Goal: Information Seeking & Learning: Learn about a topic

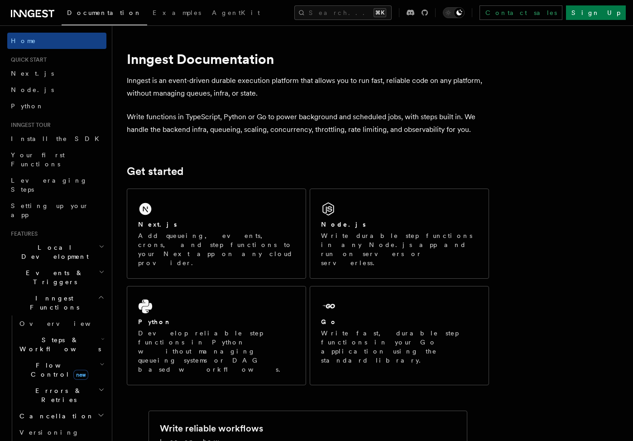
click at [47, 293] on span "Inngest Functions" at bounding box center [52, 302] width 91 height 18
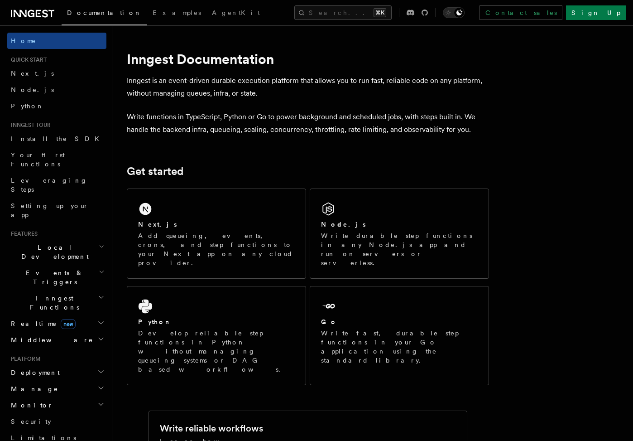
click at [62, 290] on h2 "Inngest Functions" at bounding box center [56, 302] width 99 height 25
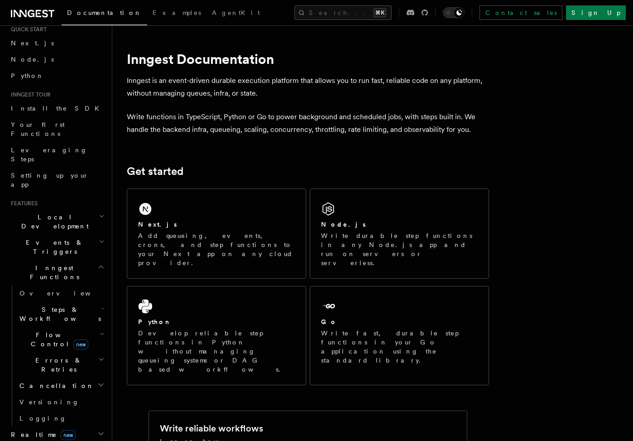
scroll to position [37, 0]
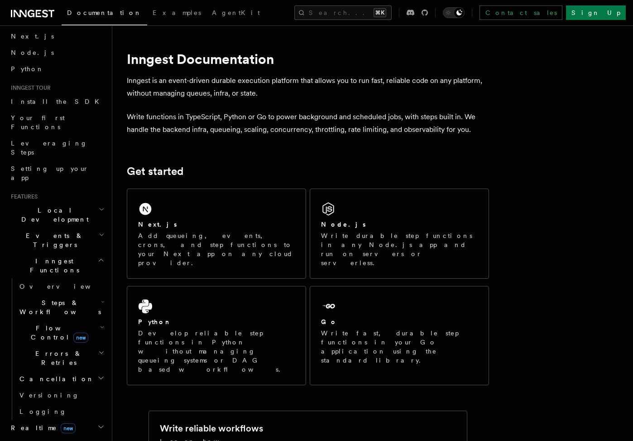
click at [85, 294] on h2 "Steps & Workflows" at bounding box center [61, 306] width 91 height 25
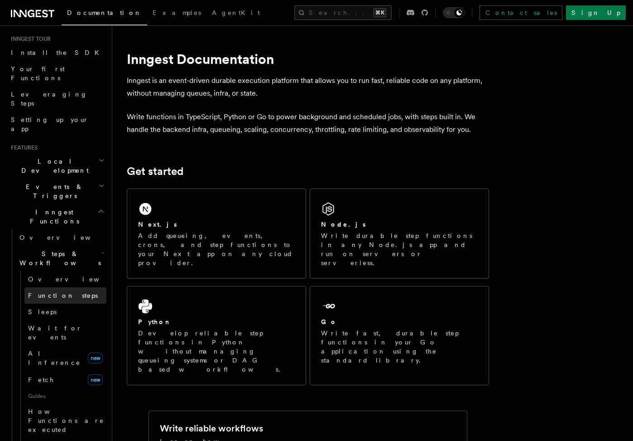
scroll to position [107, 0]
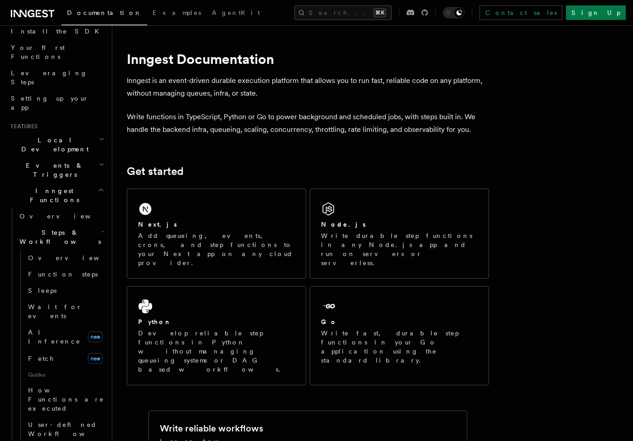
click at [73, 228] on span "Steps & Workflows" at bounding box center [58, 237] width 85 height 18
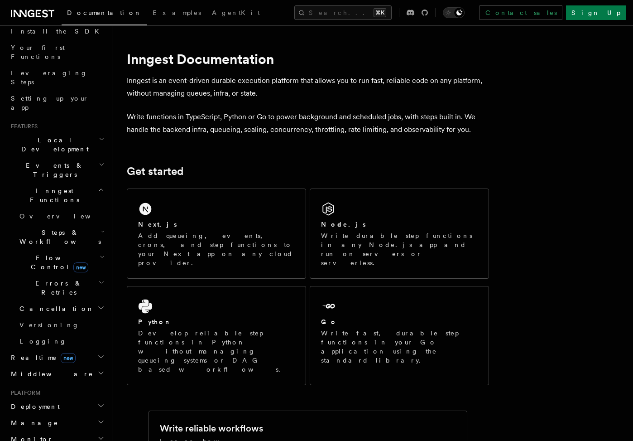
click at [69, 157] on h2 "Events & Triggers" at bounding box center [56, 169] width 99 height 25
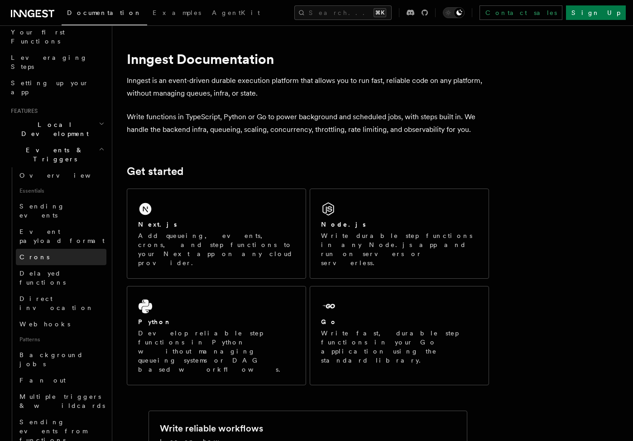
scroll to position [125, 0]
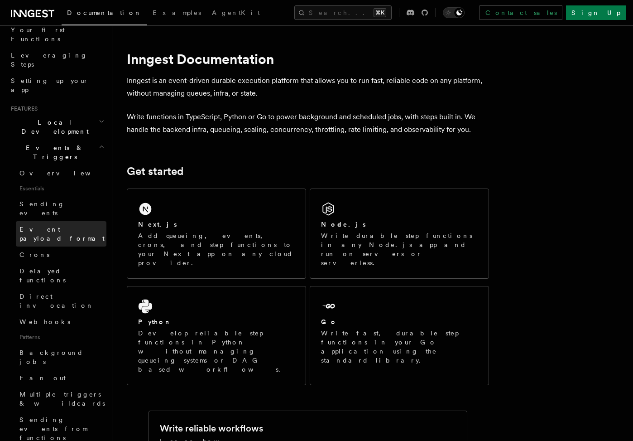
click at [67, 226] on span "Event payload format" at bounding box center [61, 234] width 85 height 16
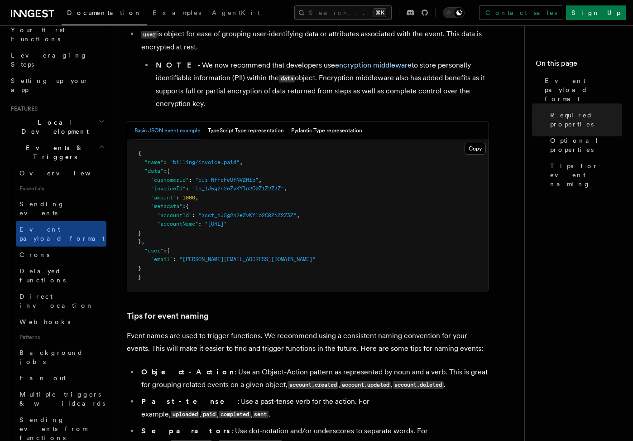
scroll to position [321, 0]
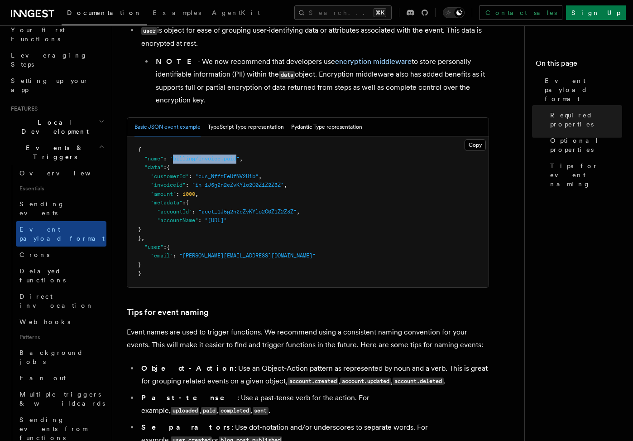
drag, startPoint x: 175, startPoint y: 161, endPoint x: 240, endPoint y: 161, distance: 64.8
click at [240, 161] on span ""billing/invoice.paid"" at bounding box center [205, 158] width 70 height 6
click at [234, 165] on pre "{ "name" : "billing/invoice.paid" , "data" : { "customerId" : "cus_NffrFeUfNV2H…" at bounding box center [307, 211] width 361 height 151
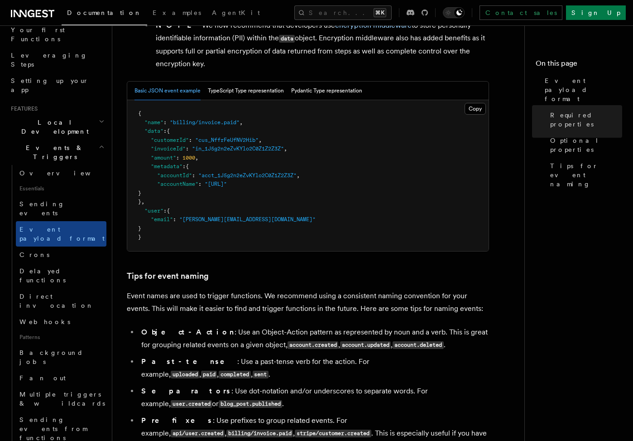
scroll to position [378, 0]
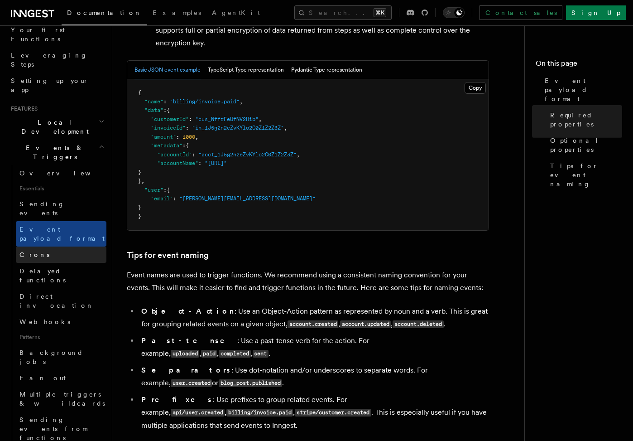
click at [44, 246] on link "Crons" at bounding box center [61, 254] width 91 height 16
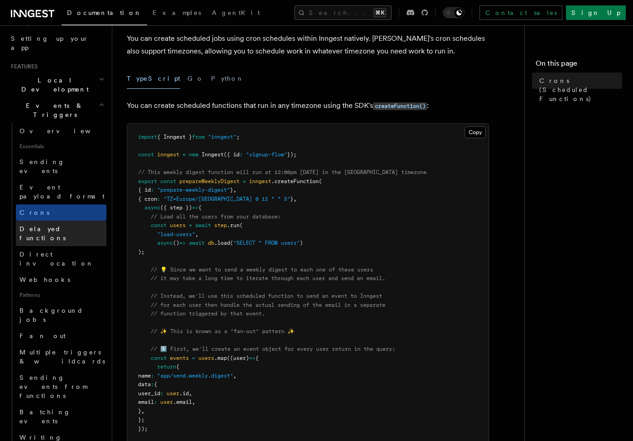
scroll to position [169, 0]
click at [62, 223] on span "Delayed functions" at bounding box center [42, 231] width 46 height 16
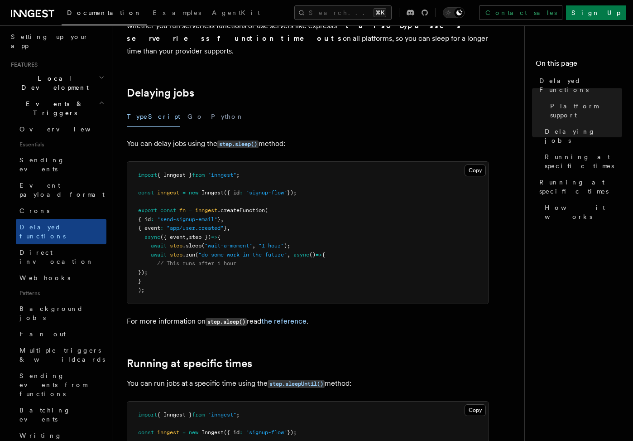
scroll to position [261, 0]
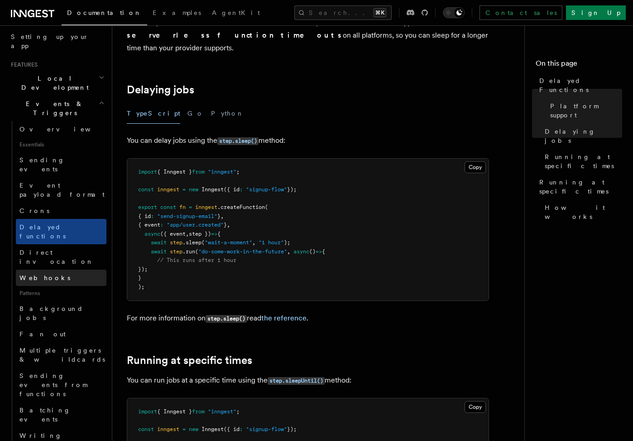
click at [52, 269] on link "Webhooks" at bounding box center [61, 277] width 91 height 16
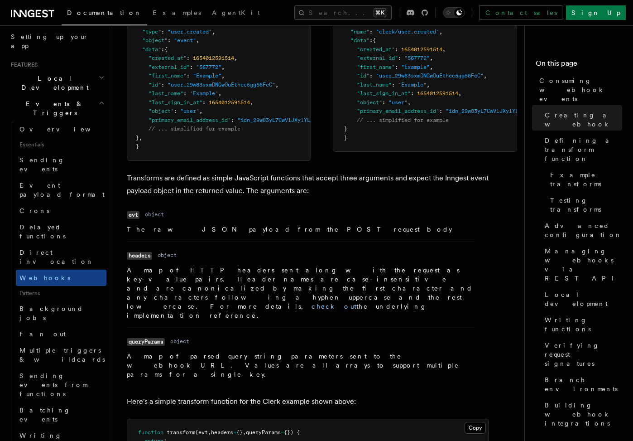
scroll to position [820, 0]
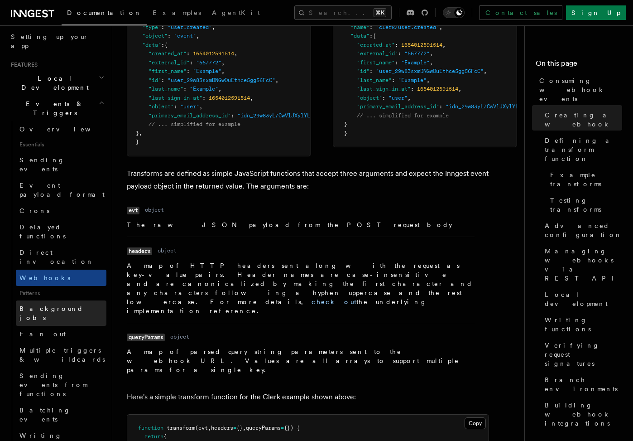
click at [64, 304] on span "Background jobs" at bounding box center [62, 313] width 87 height 18
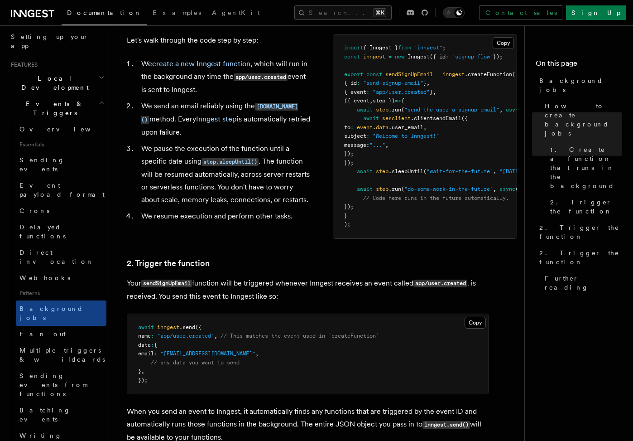
scroll to position [371, 0]
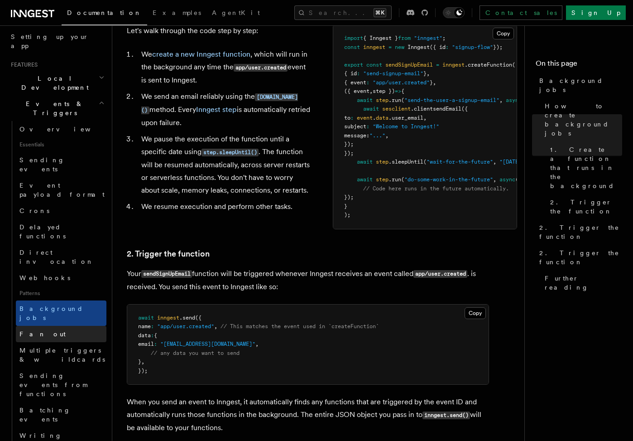
click at [45, 326] on link "Fan out" at bounding box center [61, 334] width 91 height 16
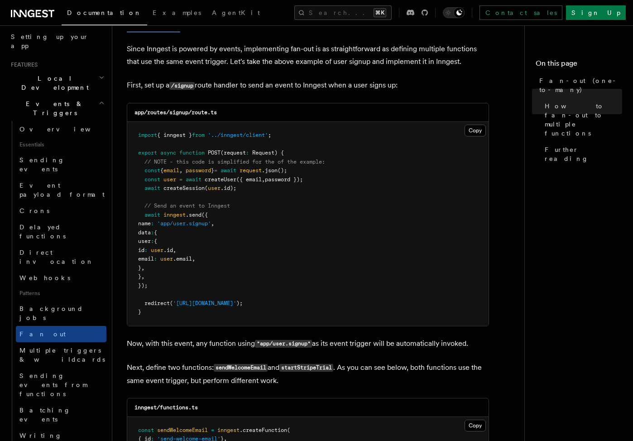
scroll to position [549, 0]
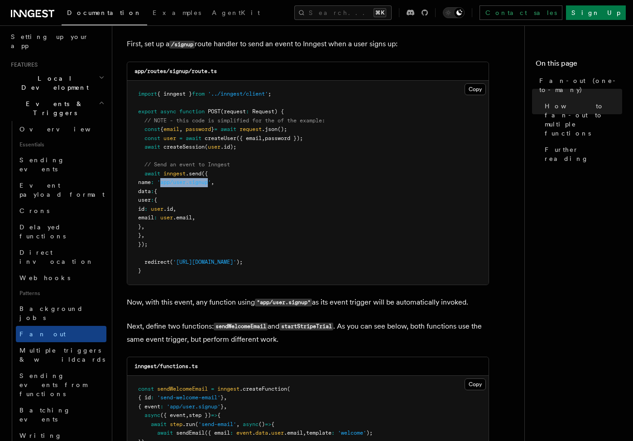
drag, startPoint x: 175, startPoint y: 168, endPoint x: 222, endPoint y: 166, distance: 47.2
click at [211, 179] on span "'app/user.signup'" at bounding box center [184, 182] width 54 height 6
click at [216, 181] on pre "import { inngest } from '../inngest/client' ; export async function POST (reque…" at bounding box center [307, 183] width 361 height 204
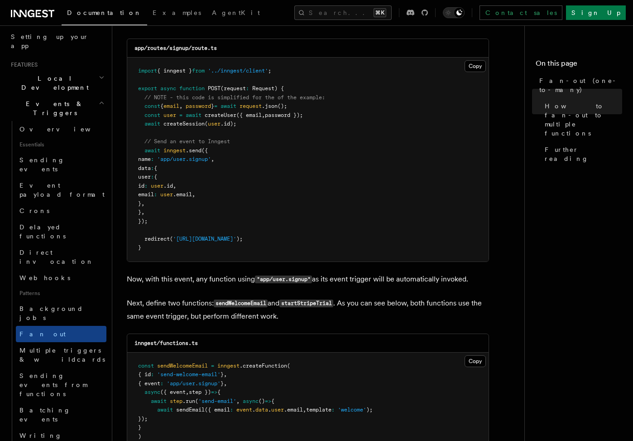
scroll to position [571, 0]
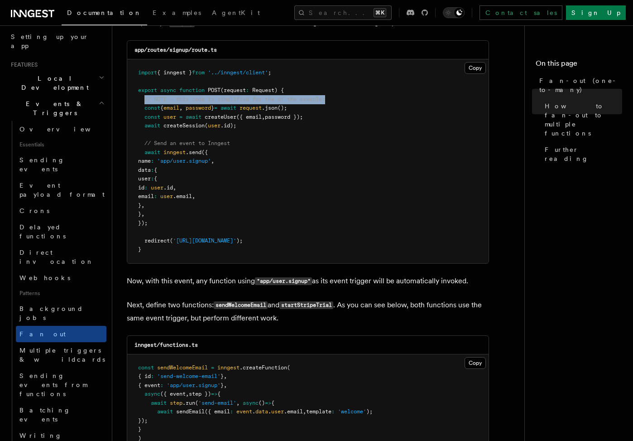
drag, startPoint x: 144, startPoint y: 88, endPoint x: 332, endPoint y: 82, distance: 188.0
click at [332, 82] on pre "import { inngest } from '../inngest/client' ; export async function POST (reque…" at bounding box center [307, 161] width 361 height 204
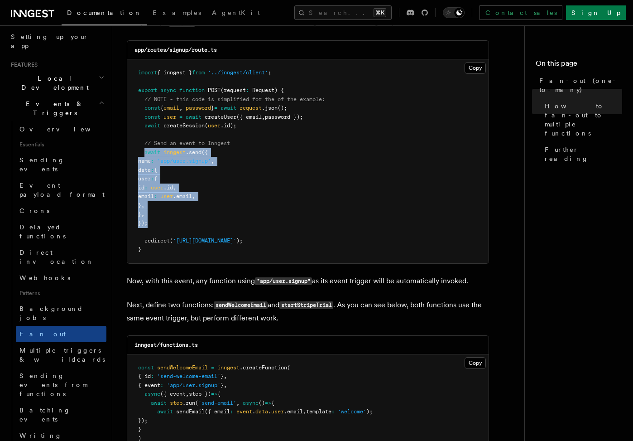
drag, startPoint x: 144, startPoint y: 138, endPoint x: 149, endPoint y: 209, distance: 71.8
click at [149, 209] on code "import { inngest } from '../inngest/client' ; export async function POST (reque…" at bounding box center [231, 160] width 187 height 183
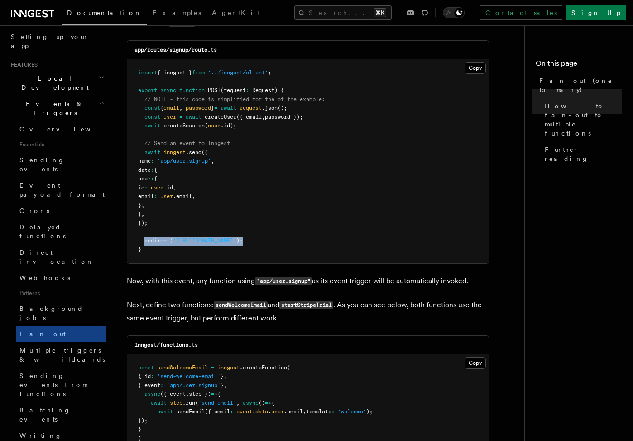
drag, startPoint x: 145, startPoint y: 229, endPoint x: 292, endPoint y: 226, distance: 147.2
click at [292, 226] on pre "import { inngest } from '../inngest/client' ; export async function POST (reque…" at bounding box center [307, 161] width 361 height 204
click at [288, 209] on pre "import { inngest } from '../inngest/client' ; export async function POST (reque…" at bounding box center [307, 161] width 361 height 204
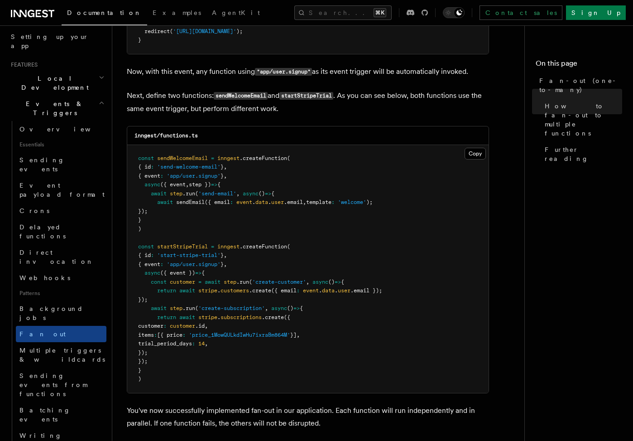
scroll to position [757, 0]
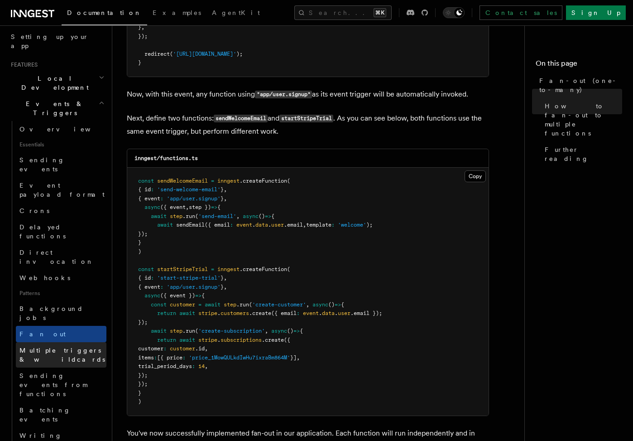
click at [77, 346] on span "Multiple triggers & wildcards" at bounding box center [62, 354] width 86 height 16
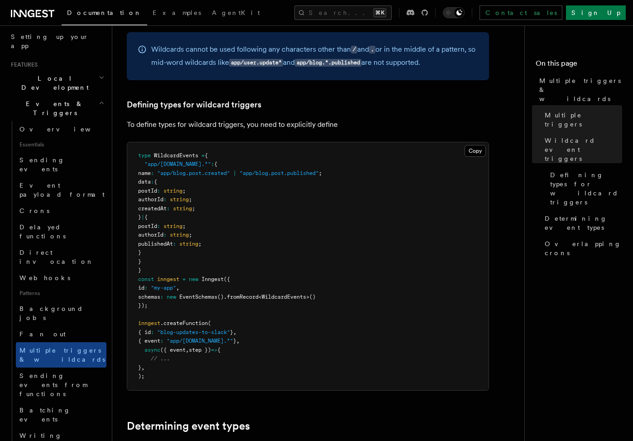
scroll to position [509, 0]
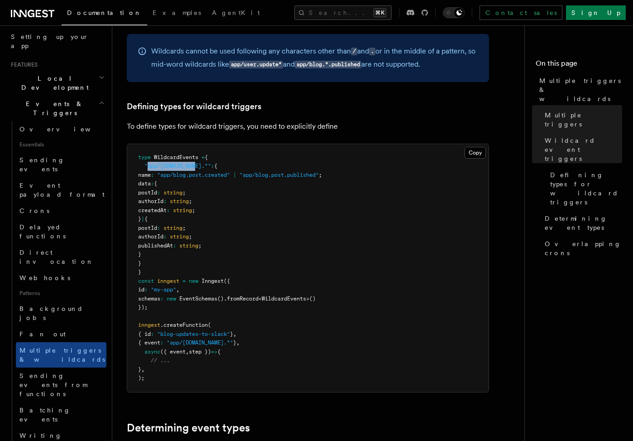
drag, startPoint x: 197, startPoint y: 169, endPoint x: 147, endPoint y: 168, distance: 49.4
click at [147, 168] on span ""app/[DOMAIN_NAME].*"" at bounding box center [177, 166] width 67 height 6
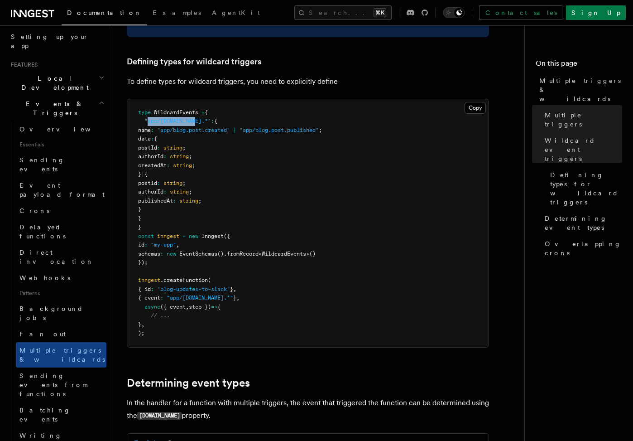
scroll to position [558, 0]
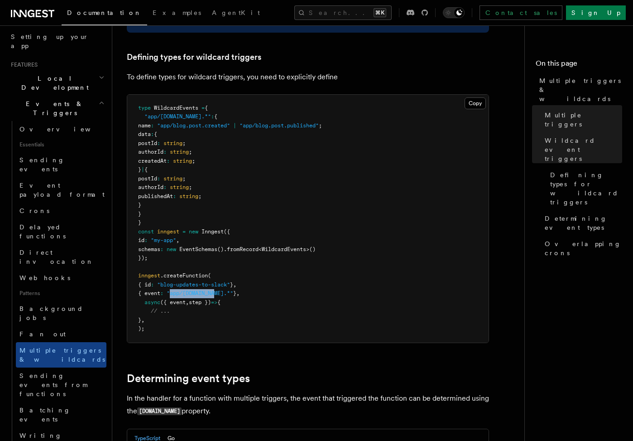
drag, startPoint x: 177, startPoint y: 294, endPoint x: 221, endPoint y: 293, distance: 44.8
click at [221, 293] on span ""app/[DOMAIN_NAME].*"" at bounding box center [200, 293] width 67 height 6
click at [228, 299] on pre "type WildcardEvents = { "app/[DOMAIN_NAME].*" : { name : "app/blog.post.created…" at bounding box center [307, 219] width 361 height 248
click at [223, 296] on span ""app/[DOMAIN_NAME].*"" at bounding box center [200, 293] width 67 height 6
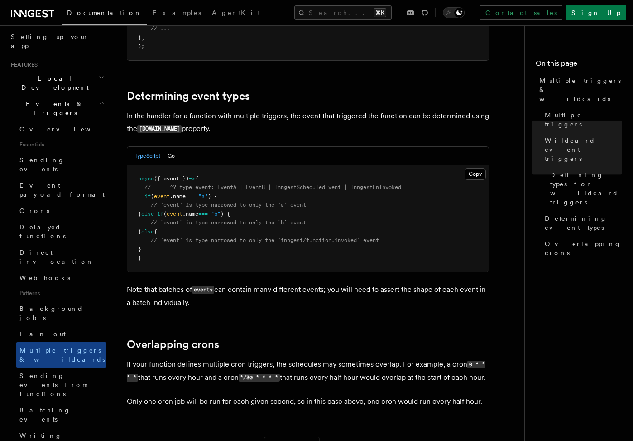
scroll to position [857, 0]
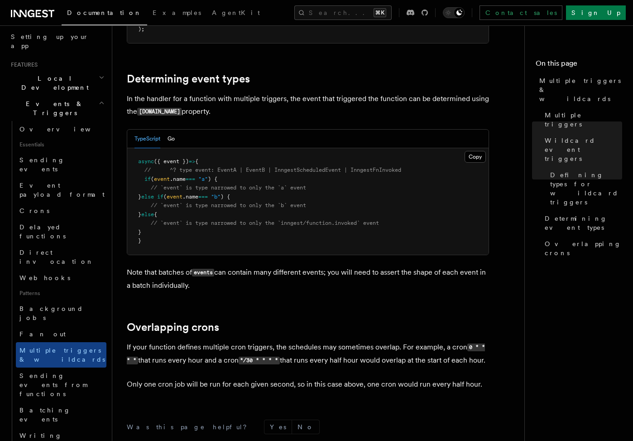
click at [198, 198] on span ".name" at bounding box center [191, 196] width 16 height 6
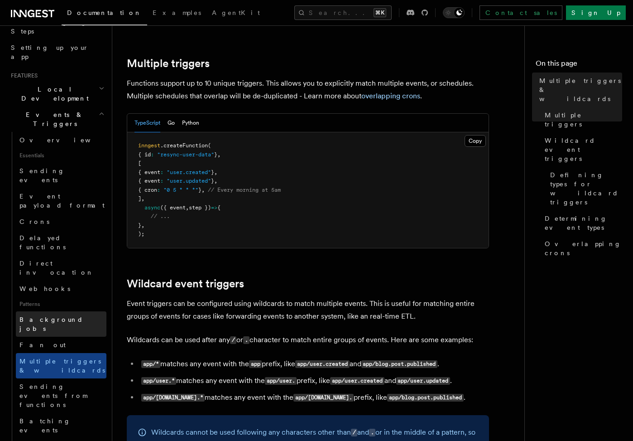
scroll to position [165, 0]
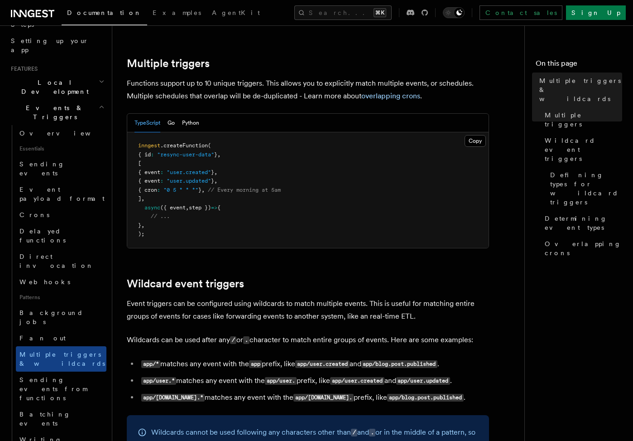
click at [184, 175] on span ""user.created"" at bounding box center [189, 172] width 44 height 6
drag, startPoint x: 145, startPoint y: 163, endPoint x: 148, endPoint y: 199, distance: 36.8
click at [148, 199] on code "inngest .createFunction ( { id : "resync-user-data" } , [ { event : "user.creat…" at bounding box center [209, 189] width 143 height 95
click at [166, 147] on span ".createFunction" at bounding box center [184, 145] width 48 height 6
click at [168, 147] on span ".createFunction" at bounding box center [184, 145] width 48 height 6
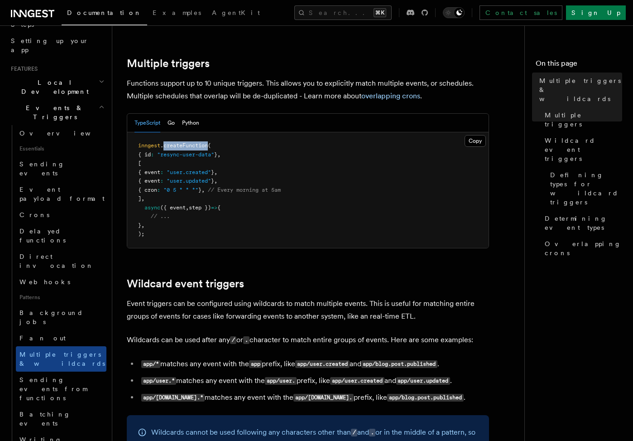
click at [168, 147] on span ".createFunction" at bounding box center [184, 145] width 48 height 6
drag, startPoint x: 168, startPoint y: 156, endPoint x: 220, endPoint y: 153, distance: 51.7
click at [214, 153] on span ""resync-user-data"" at bounding box center [185, 154] width 57 height 6
drag, startPoint x: 183, startPoint y: 172, endPoint x: 221, endPoint y: 169, distance: 38.1
click at [211, 169] on span ""user.created"" at bounding box center [189, 172] width 44 height 6
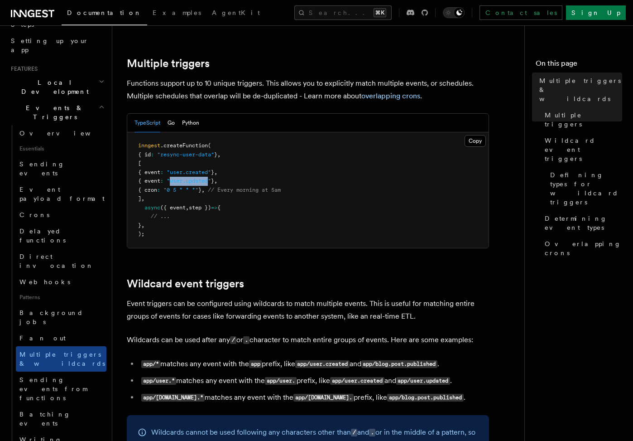
drag, startPoint x: 184, startPoint y: 180, endPoint x: 221, endPoint y: 177, distance: 37.7
click at [221, 177] on pre "inngest .createFunction ( { id : "resync-user-data" } , [ { event : "user.creat…" at bounding box center [307, 189] width 361 height 115
click at [159, 179] on span "{ event" at bounding box center [149, 181] width 22 height 6
drag, startPoint x: 149, startPoint y: 217, endPoint x: 193, endPoint y: 217, distance: 43.9
click at [193, 217] on pre "inngest .createFunction ( { id : "resync-user-data" } , [ { event : "user.creat…" at bounding box center [307, 189] width 361 height 115
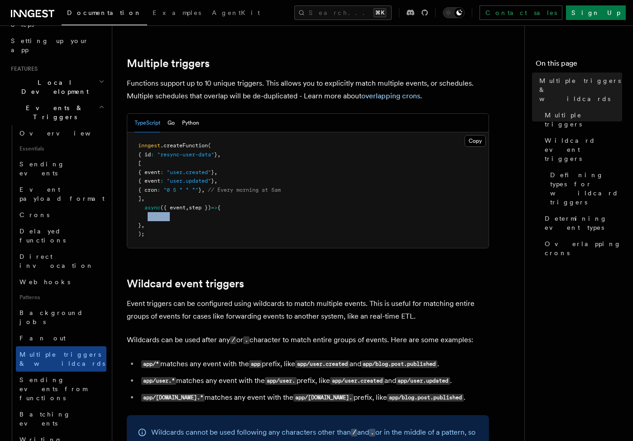
click at [193, 216] on pre "inngest .createFunction ( { id : "resync-user-data" } , [ { event : "user.creat…" at bounding box center [307, 189] width 361 height 115
click at [69, 376] on span "Sending events from functions" at bounding box center [52, 388] width 67 height 25
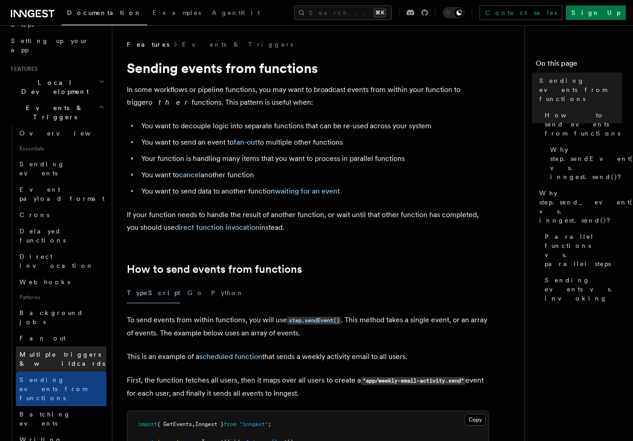
click at [70, 350] on span "Multiple triggers & wildcards" at bounding box center [62, 359] width 87 height 18
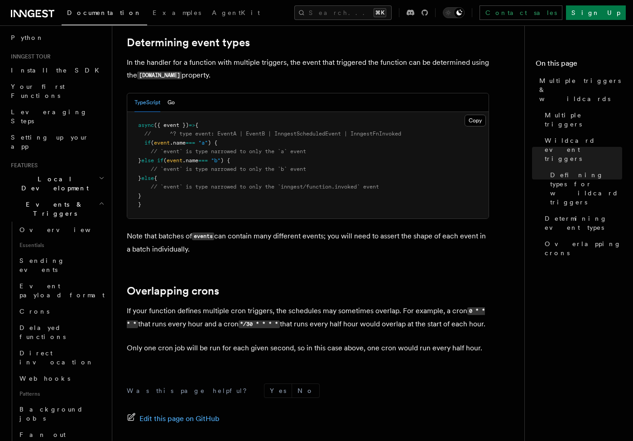
scroll to position [890, 0]
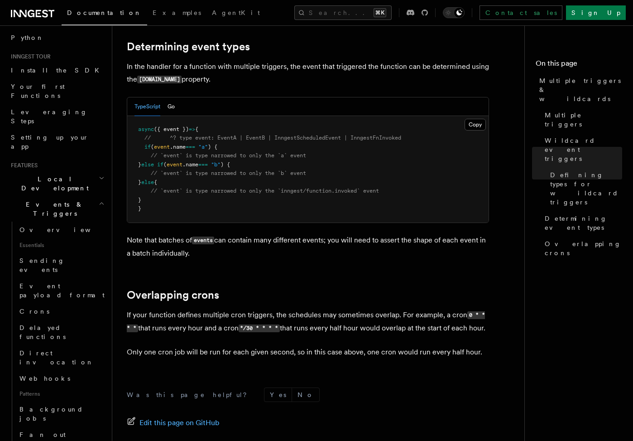
click at [154, 185] on span "else" at bounding box center [147, 182] width 13 height 6
click at [185, 147] on span ".name" at bounding box center [178, 147] width 16 height 6
drag, startPoint x: 211, startPoint y: 149, endPoint x: 217, endPoint y: 149, distance: 6.3
click at [217, 149] on span "if ( event .name === "a" ) {" at bounding box center [177, 147] width 79 height 6
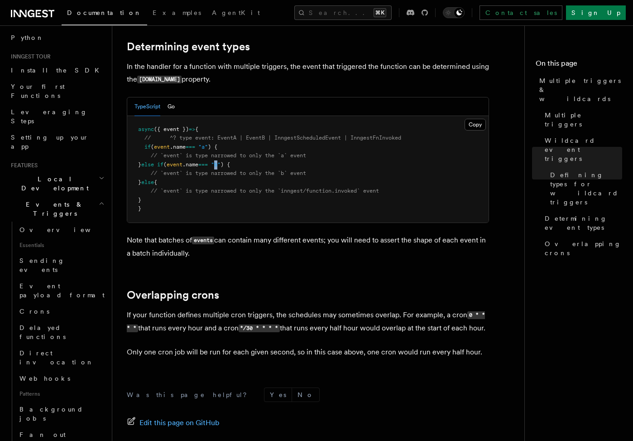
drag, startPoint x: 231, startPoint y: 165, endPoint x: 237, endPoint y: 165, distance: 5.4
click at [221, 165] on span ""b"" at bounding box center [216, 164] width 10 height 6
click at [175, 199] on pre "async ({ event }) => { // ^? type event: EventA | EventB | InngestScheduledEven…" at bounding box center [307, 169] width 361 height 106
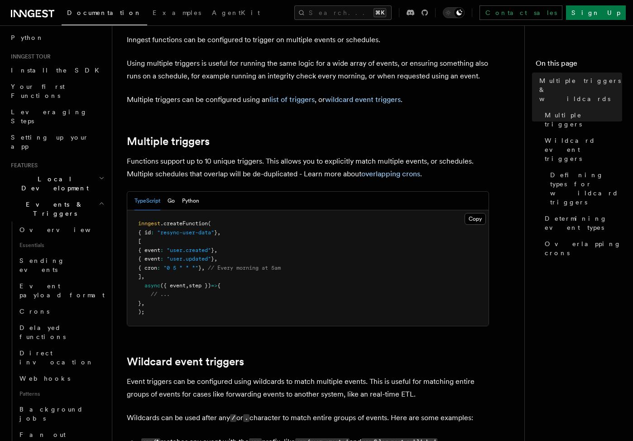
scroll to position [43, 0]
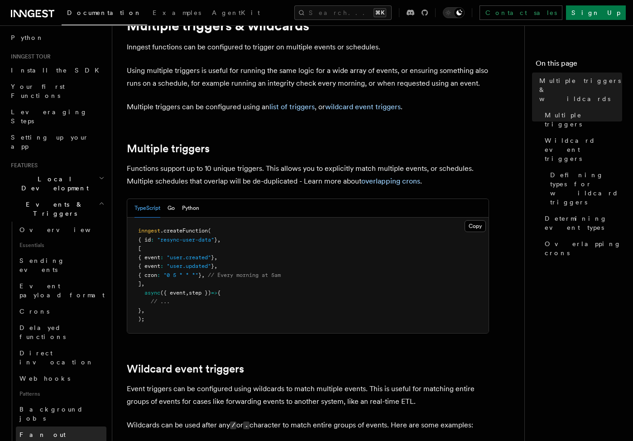
click at [56, 426] on link "Fan out" at bounding box center [61, 434] width 91 height 16
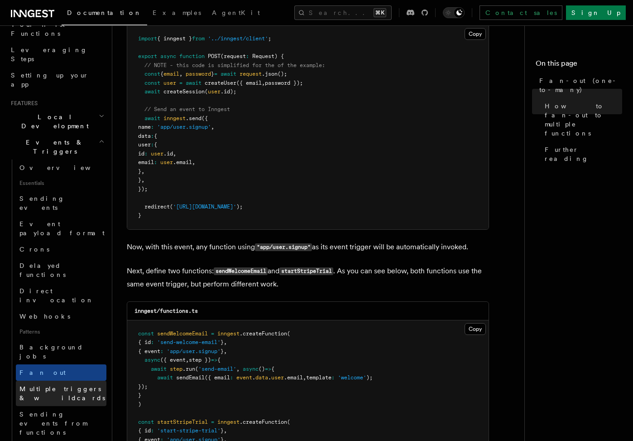
scroll to position [134, 0]
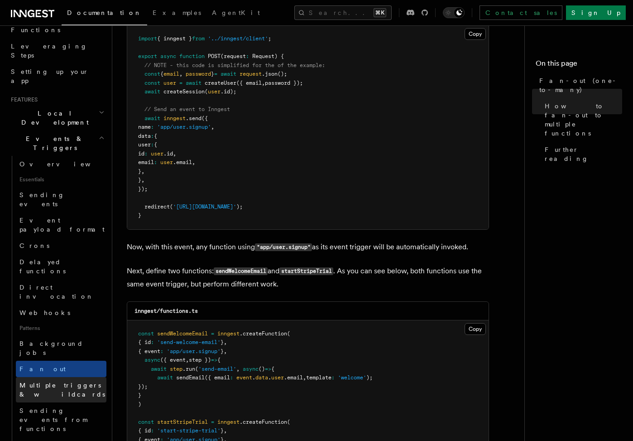
click at [53, 381] on span "Multiple triggers & wildcards" at bounding box center [62, 389] width 86 height 16
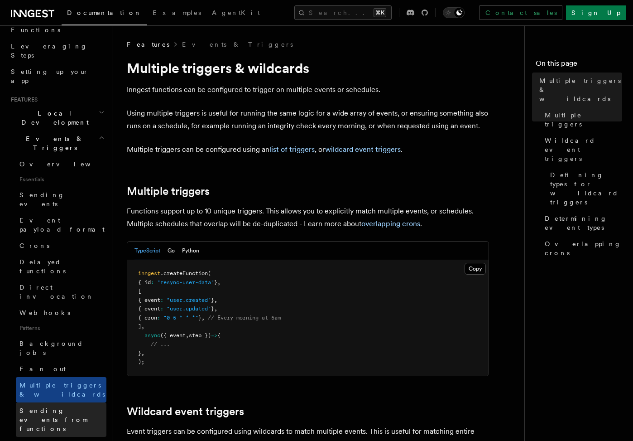
click at [58, 407] on span "Sending events from functions" at bounding box center [52, 419] width 67 height 25
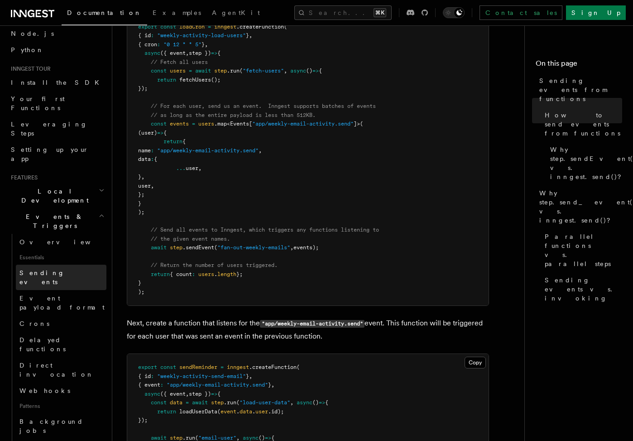
scroll to position [53, 0]
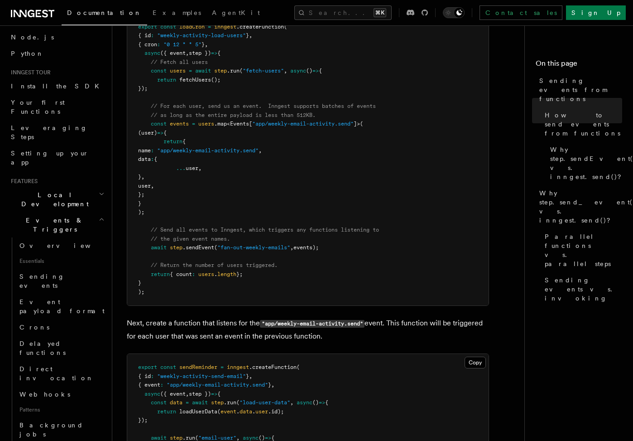
click at [59, 216] on span "Events & Triggers" at bounding box center [52, 225] width 91 height 18
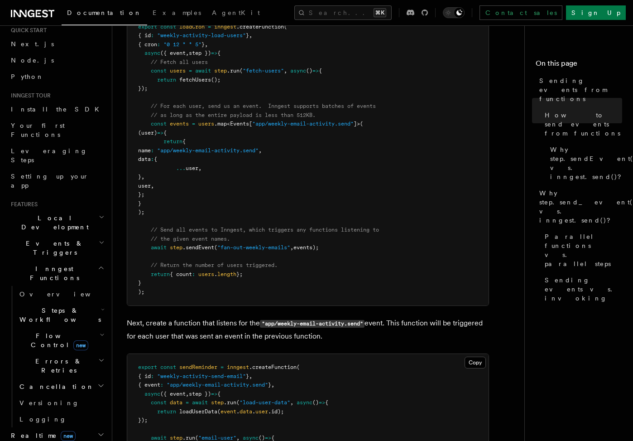
scroll to position [29, 0]
click at [67, 306] on span "Steps & Workflows" at bounding box center [58, 315] width 85 height 18
click at [58, 239] on span "Events & Triggers" at bounding box center [52, 248] width 91 height 18
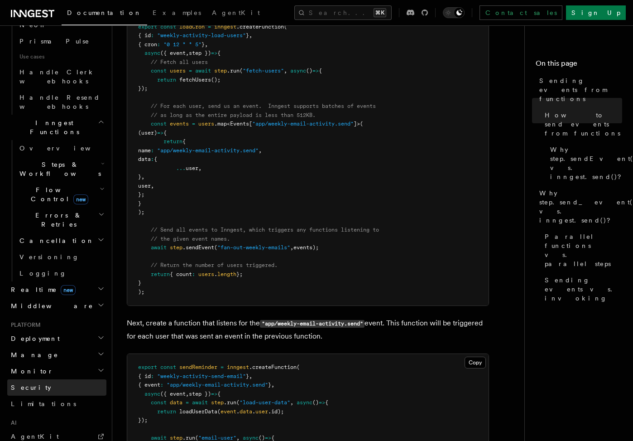
scroll to position [586, 0]
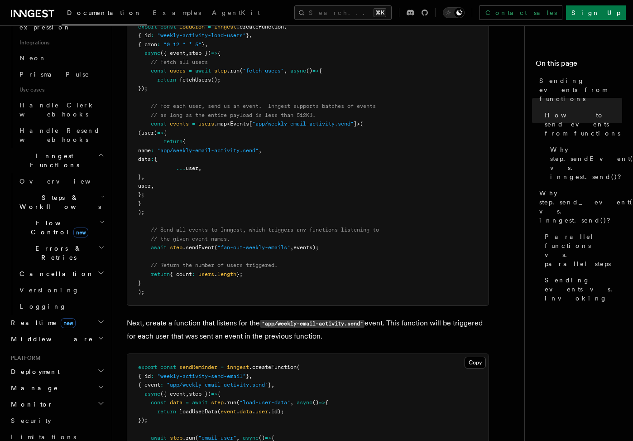
click at [67, 380] on h2 "Manage" at bounding box center [56, 388] width 99 height 16
click at [58, 380] on h2 "Manage" at bounding box center [56, 388] width 99 height 16
click at [58, 363] on h2 "Deployment" at bounding box center [56, 371] width 99 height 16
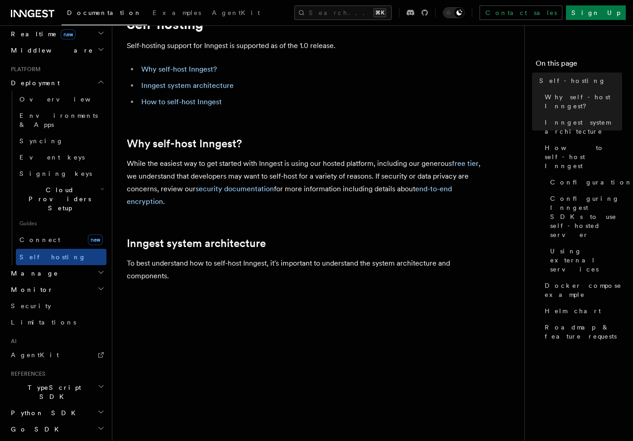
scroll to position [46, 0]
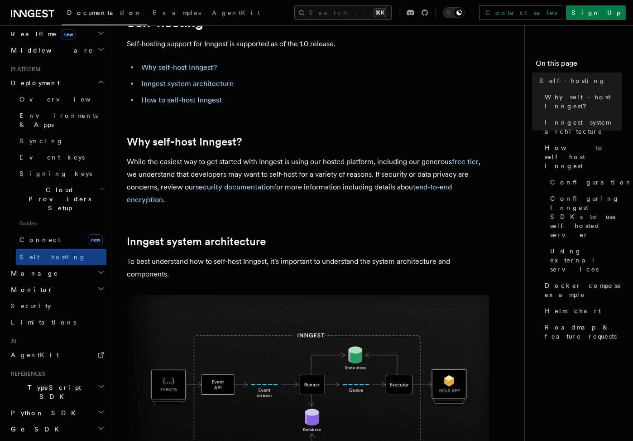
click at [287, 170] on p "While the easiest way to get started with Inngest is using our hosted platform,…" at bounding box center [308, 180] width 362 height 51
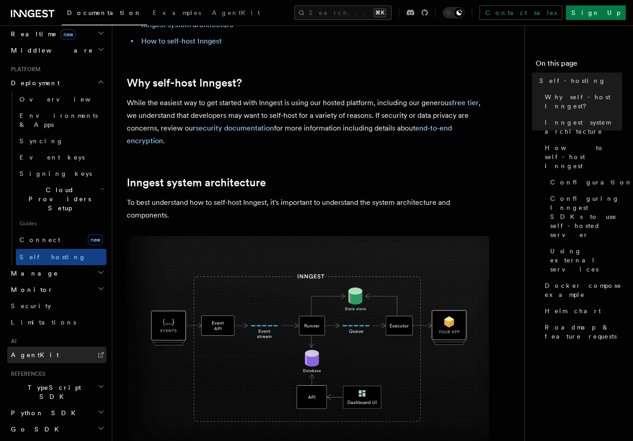
scroll to position [111, 0]
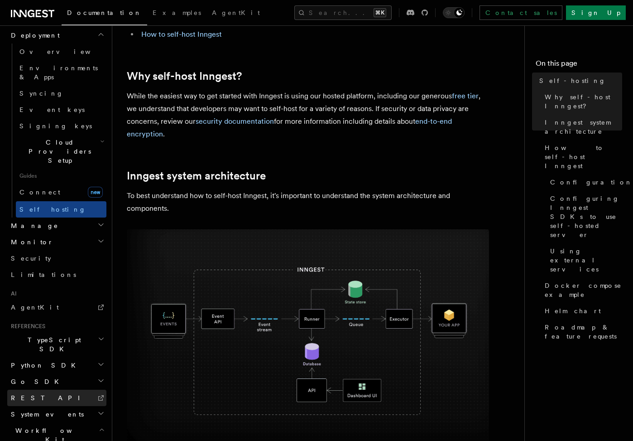
scroll to position [512, 0]
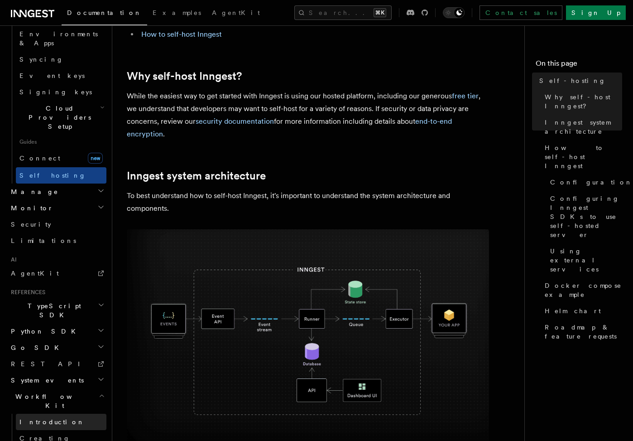
click at [49, 418] on span "Introduction" at bounding box center [51, 421] width 65 height 7
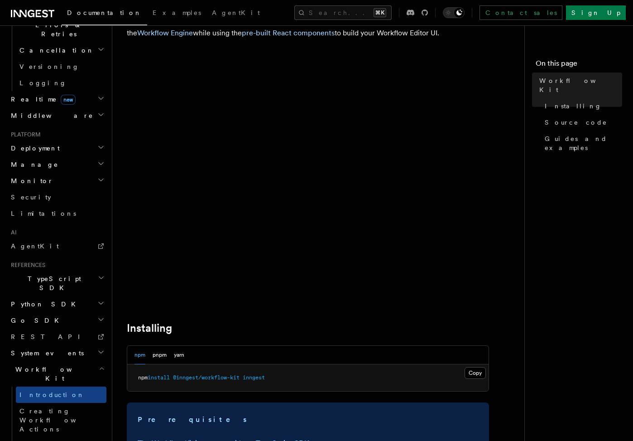
scroll to position [68, 0]
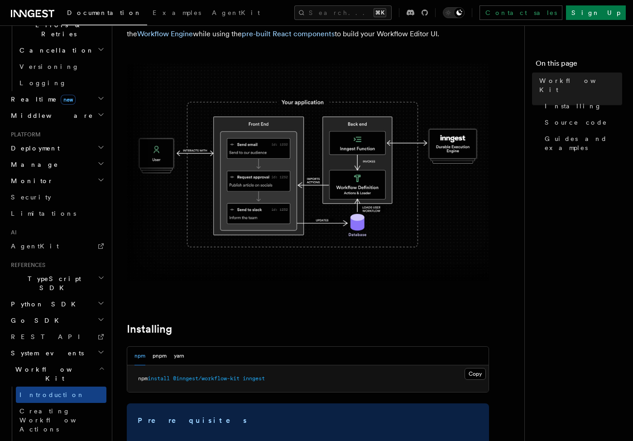
click at [365, 190] on img at bounding box center [308, 172] width 362 height 217
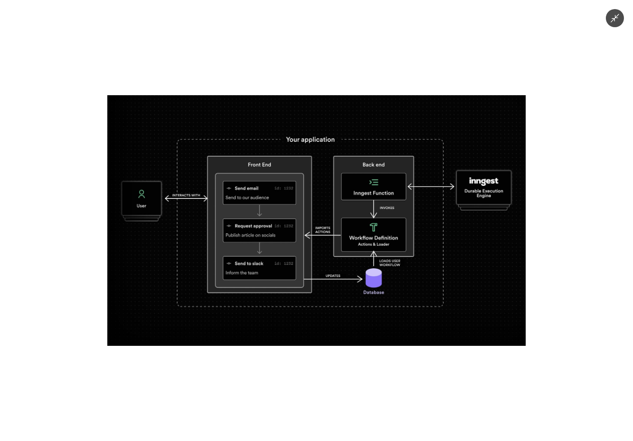
click at [607, 22] on button "Minimize image" at bounding box center [615, 18] width 18 height 18
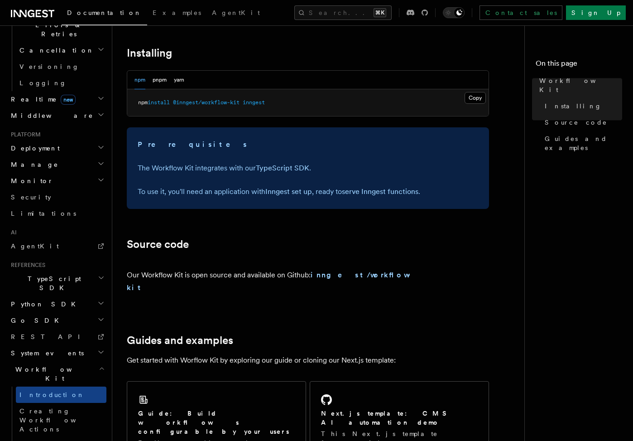
scroll to position [522, 0]
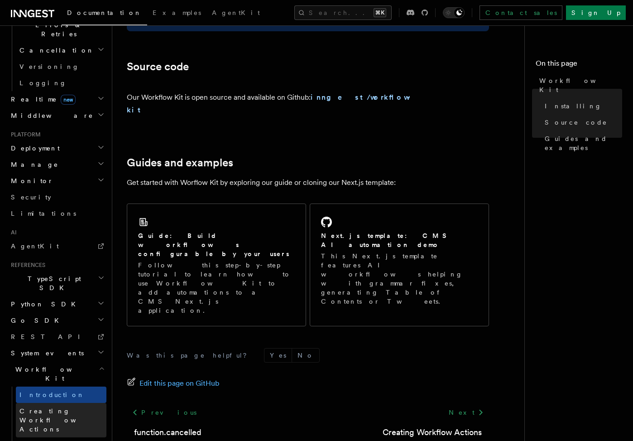
click at [70, 407] on span "Creating Workflow Actions" at bounding box center [58, 419] width 79 height 25
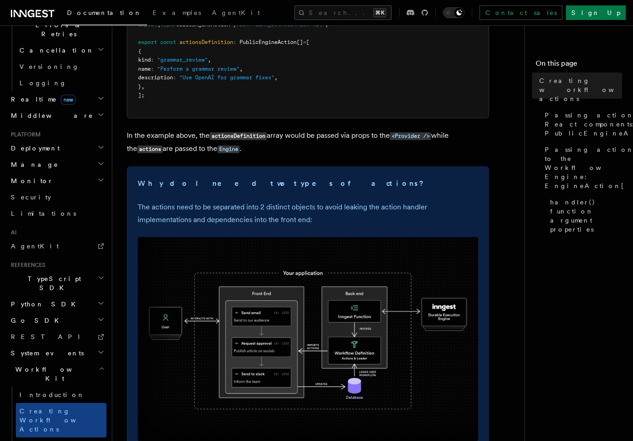
scroll to position [176, 0]
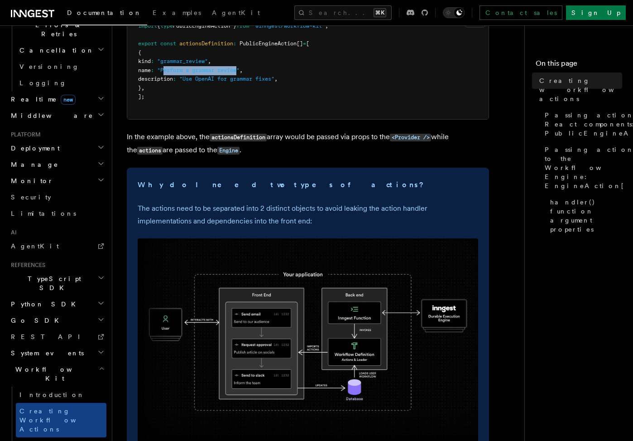
drag, startPoint x: 177, startPoint y: 72, endPoint x: 253, endPoint y: 73, distance: 76.1
click at [240, 73] on span ""Perform a grammar review"" at bounding box center [198, 70] width 82 height 6
drag, startPoint x: 197, startPoint y: 80, endPoint x: 286, endPoint y: 80, distance: 89.2
click at [274, 80] on span ""Use OpenAI for grammar fixes"" at bounding box center [226, 79] width 95 height 6
click at [285, 87] on pre "import { type PublicEngineAction } from "@inngest/workflow-kit" ; export const …" at bounding box center [307, 66] width 361 height 106
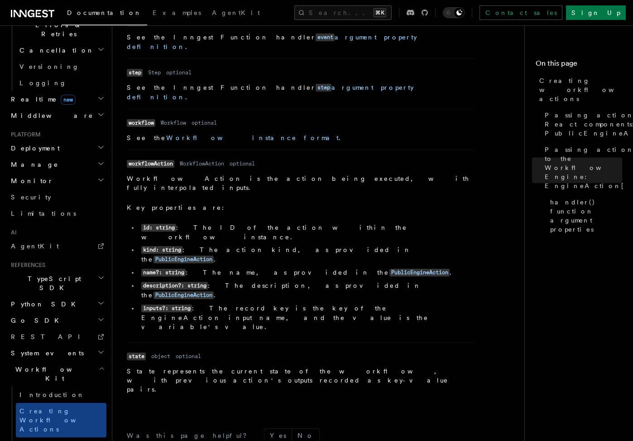
scroll to position [1258, 0]
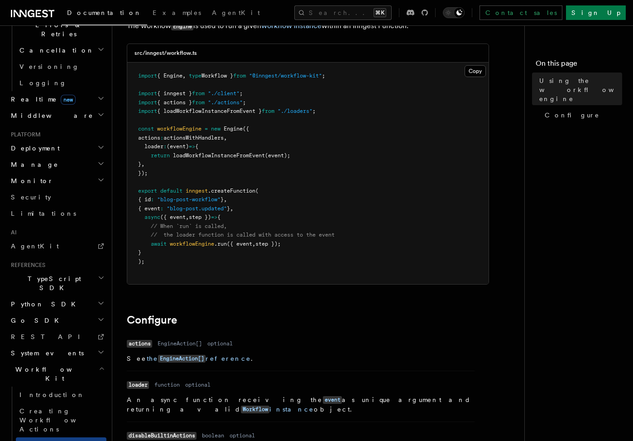
scroll to position [65, 0]
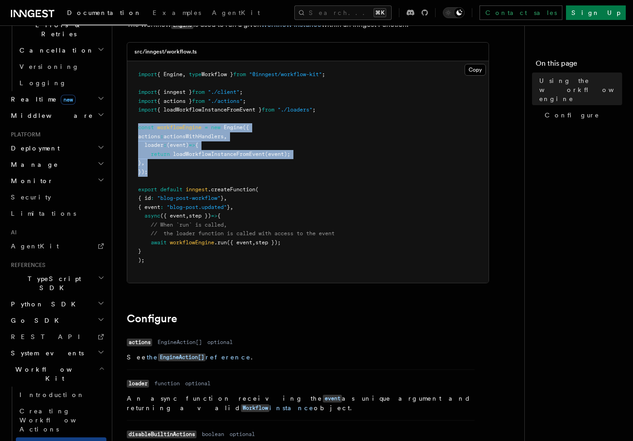
drag, startPoint x: 148, startPoint y: 175, endPoint x: 134, endPoint y: 128, distance: 49.0
click at [134, 128] on pre "import { Engine , type Workflow } from "@inngest/workflow-kit" ; import { innge…" at bounding box center [307, 171] width 361 height 221
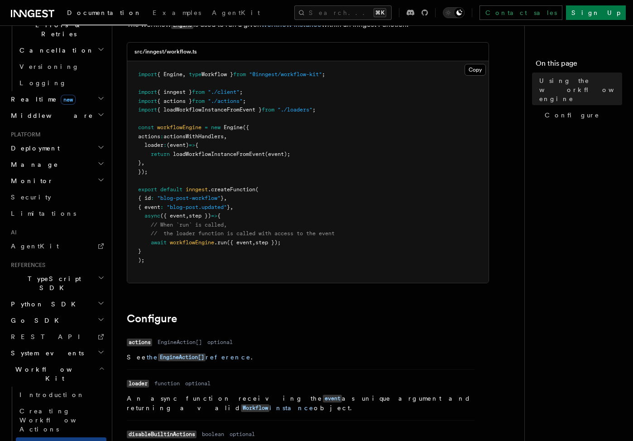
click at [199, 243] on span "workflowEngine" at bounding box center [192, 242] width 44 height 6
click at [252, 244] on span "({ event" at bounding box center [239, 242] width 25 height 6
drag, startPoint x: 174, startPoint y: 155, endPoint x: 298, endPoint y: 153, distance: 123.7
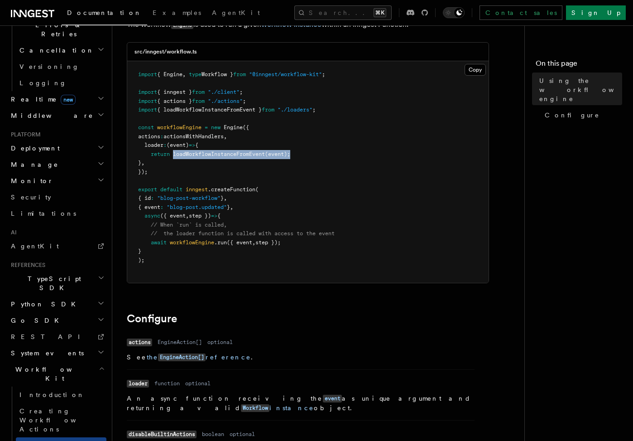
click at [298, 153] on pre "import { Engine , type Workflow } from "@inngest/workflow-kit" ; import { innge…" at bounding box center [307, 171] width 361 height 221
click at [289, 162] on pre "import { Engine , type Workflow } from "@inngest/workflow-kit" ; import { innge…" at bounding box center [307, 171] width 361 height 221
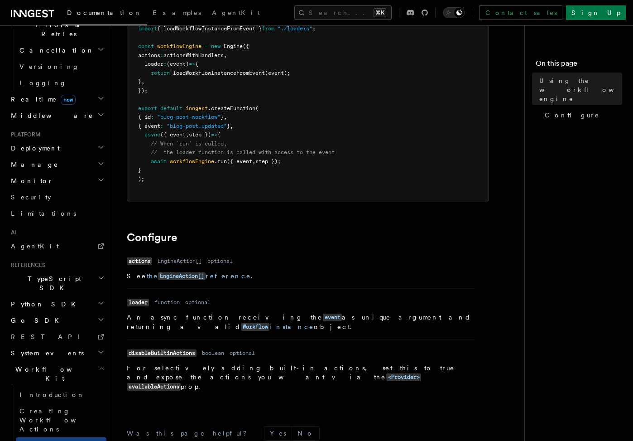
scroll to position [264, 0]
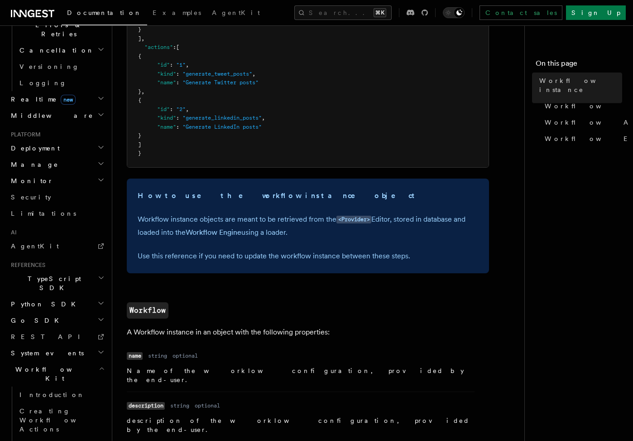
scroll to position [222, 0]
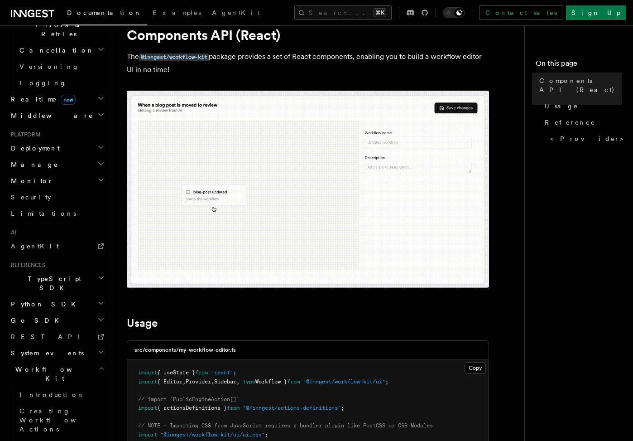
scroll to position [38, 0]
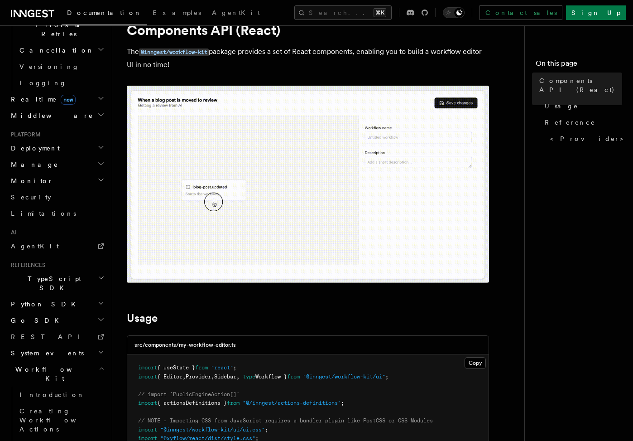
click at [297, 179] on img at bounding box center [308, 184] width 362 height 197
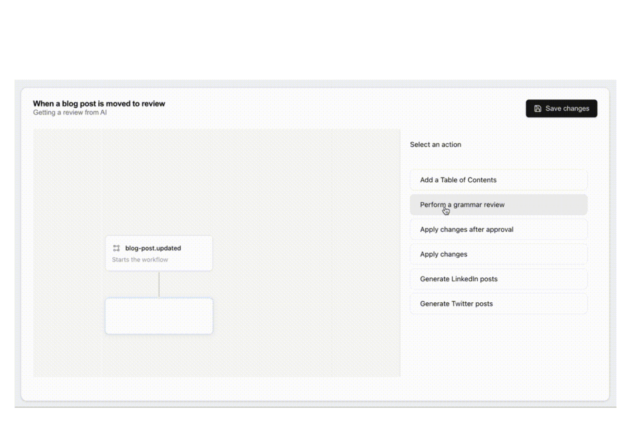
click at [315, 213] on img at bounding box center [316, 220] width 211 height 115
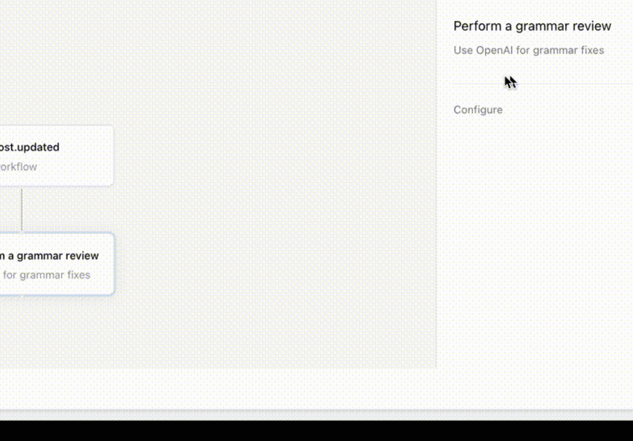
click at [315, 213] on img at bounding box center [308, 184] width 362 height 197
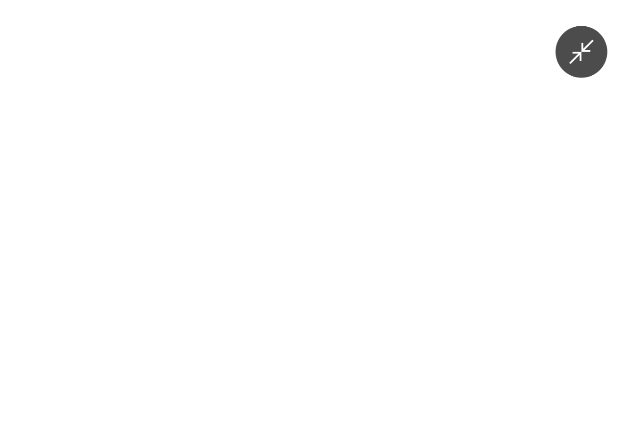
click at [611, 15] on icon "Minimize image" at bounding box center [615, 18] width 10 height 10
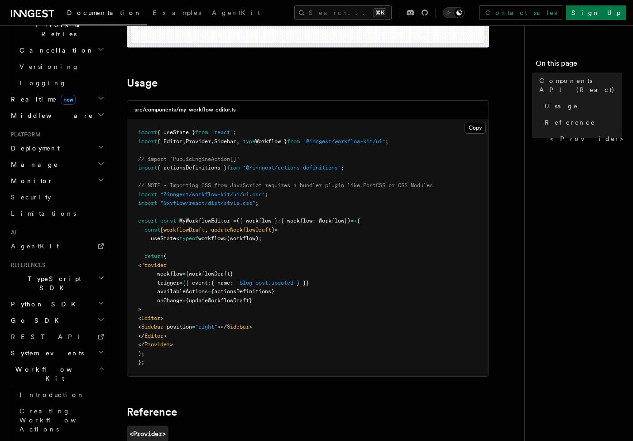
scroll to position [269, 0]
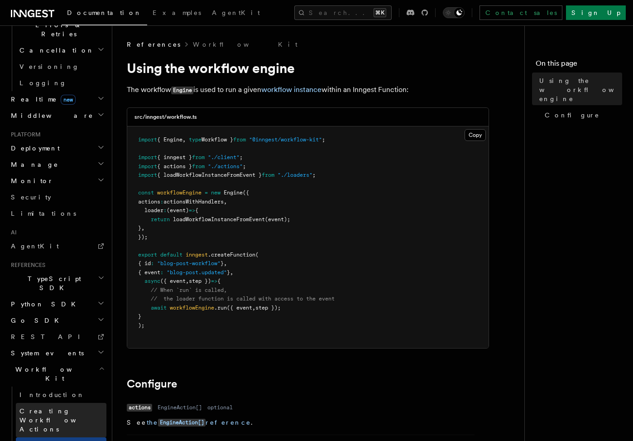
click at [57, 403] on link "Creating Workflow Actions" at bounding box center [61, 420] width 91 height 34
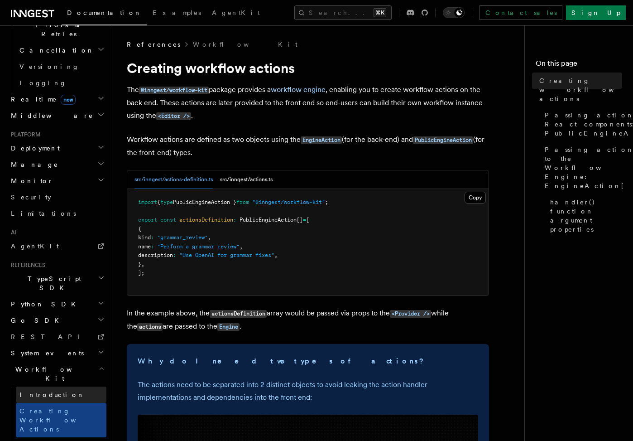
click at [55, 386] on link "Introduction" at bounding box center [61, 394] width 91 height 16
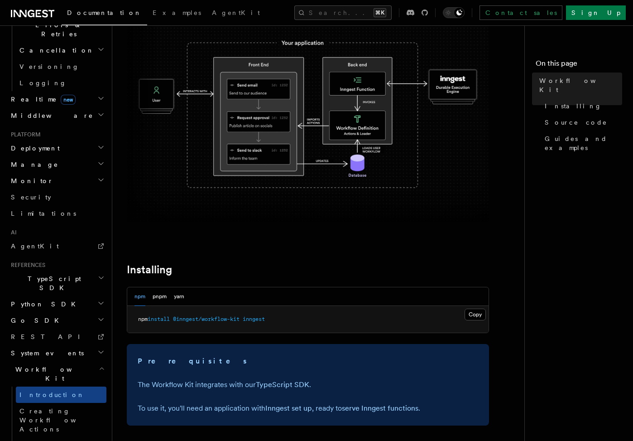
scroll to position [135, 0]
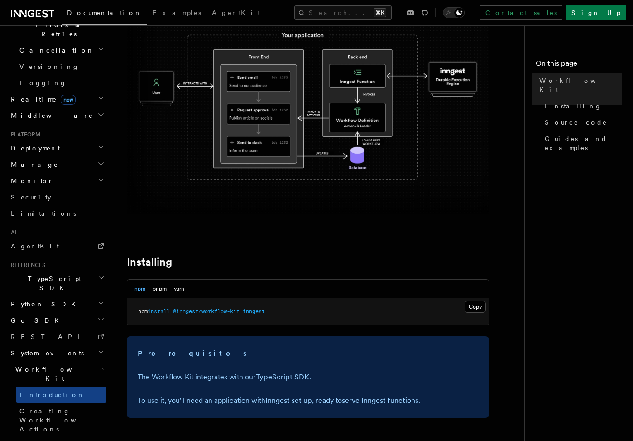
click at [257, 101] on img at bounding box center [308, 105] width 362 height 217
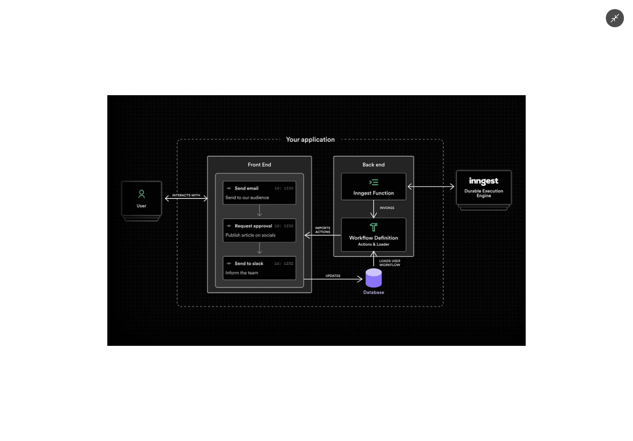
click at [616, 17] on icon "Minimize image" at bounding box center [615, 18] width 9 height 9
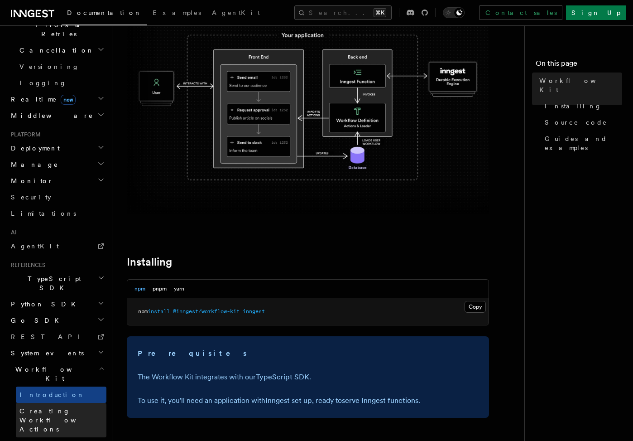
click at [64, 407] on span "Creating Workflow Actions" at bounding box center [58, 419] width 79 height 25
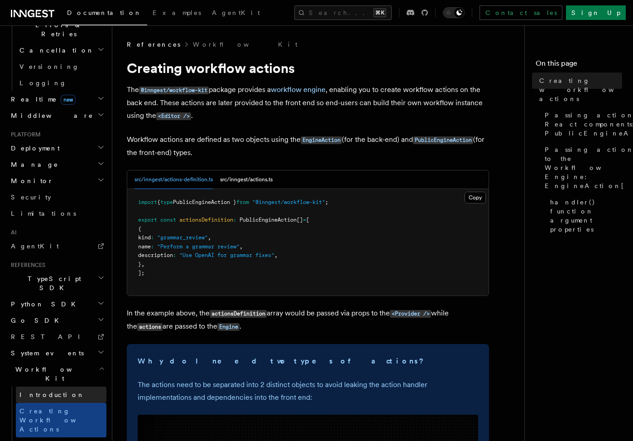
click at [52, 391] on span "Introduction" at bounding box center [51, 394] width 65 height 7
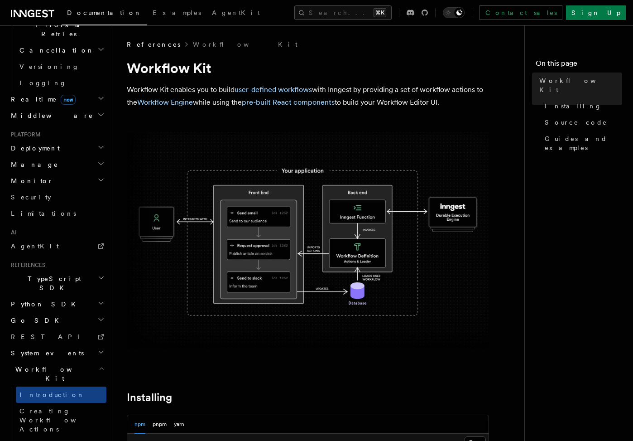
click at [53, 361] on h2 "Workflow Kit" at bounding box center [56, 373] width 99 height 25
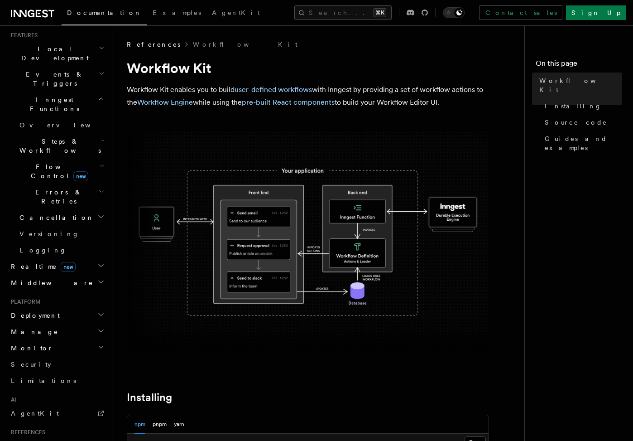
scroll to position [199, 0]
click at [43, 339] on h2 "Monitor" at bounding box center [56, 347] width 99 height 16
click at [315, 15] on button "Search... ⌘K" at bounding box center [342, 12] width 97 height 14
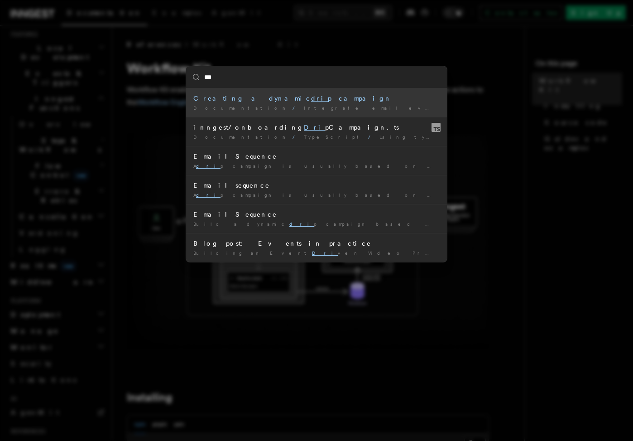
type input "****"
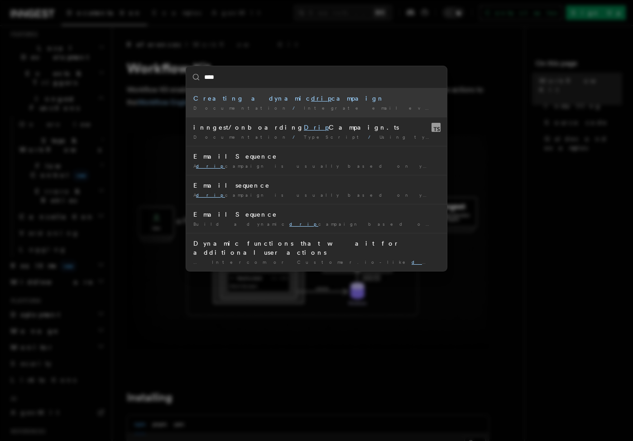
click at [289, 104] on li "Creating a dynamic drip campaign Documentation / Integrate email events with Re…" at bounding box center [316, 102] width 261 height 29
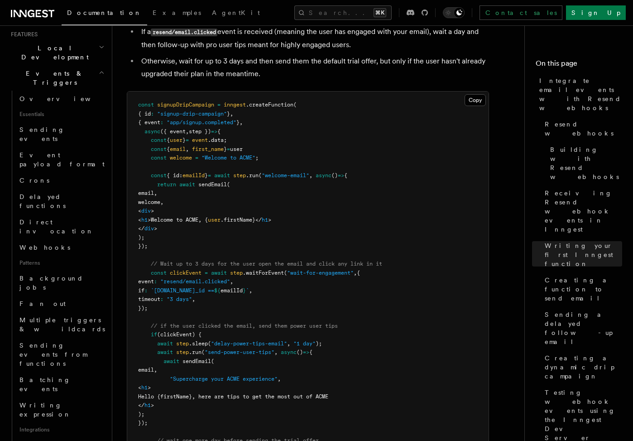
scroll to position [5761, 0]
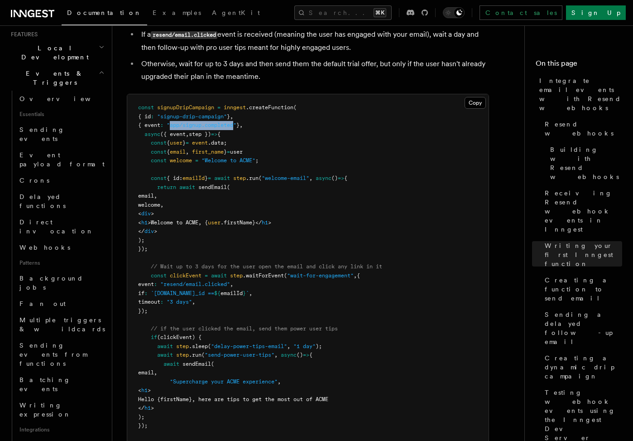
drag, startPoint x: 178, startPoint y: 80, endPoint x: 242, endPoint y: 79, distance: 63.9
click at [236, 122] on span ""app/signup.completed"" at bounding box center [202, 125] width 70 height 6
click at [242, 94] on pre "const signupDripCampaign = inngest .createFunction ( { id : "signup-drip-campai…" at bounding box center [307, 363] width 361 height 539
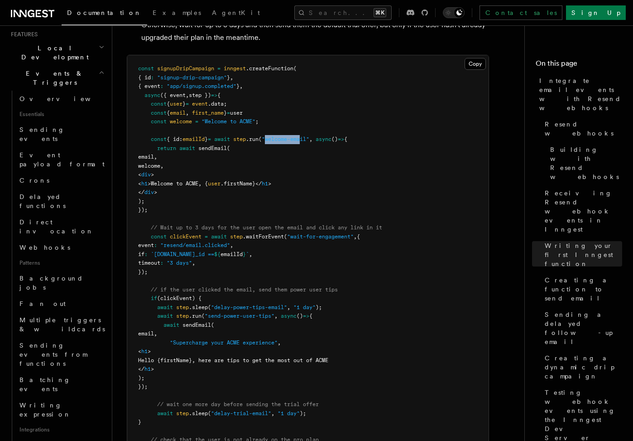
drag, startPoint x: 283, startPoint y: 92, endPoint x: 317, endPoint y: 91, distance: 34.4
click at [309, 136] on span ""welcome-email"" at bounding box center [286, 139] width 48 height 6
click at [276, 168] on pre "const signupDripCampaign = inngest .createFunction ( { id : "signup-drip-campai…" at bounding box center [307, 324] width 361 height 539
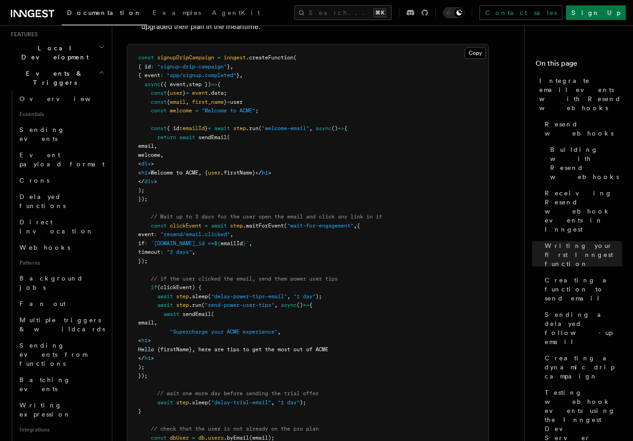
scroll to position [5814, 0]
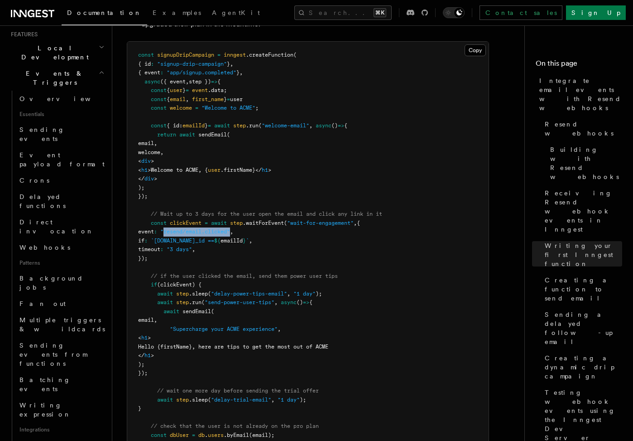
drag, startPoint x: 183, startPoint y: 185, endPoint x: 251, endPoint y: 187, distance: 68.0
click at [230, 228] on span ""resend/email.clicked"" at bounding box center [195, 231] width 70 height 6
click at [160, 246] on span "timeout" at bounding box center [149, 249] width 22 height 6
drag, startPoint x: 189, startPoint y: 201, endPoint x: 212, endPoint y: 201, distance: 22.2
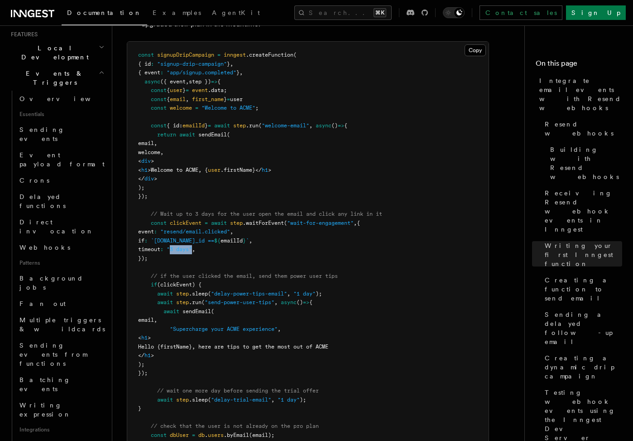
click at [192, 246] on span ""3 days"" at bounding box center [179, 249] width 25 height 6
drag, startPoint x: 206, startPoint y: 185, endPoint x: 248, endPoint y: 184, distance: 41.7
click at [230, 228] on span ""resend/email.clicked"" at bounding box center [195, 231] width 70 height 6
click at [231, 202] on pre "const signupDripCampaign = inngest .createFunction ( { id : "signup-drip-campai…" at bounding box center [307, 311] width 361 height 539
drag, startPoint x: 195, startPoint y: 193, endPoint x: 255, endPoint y: 194, distance: 59.8
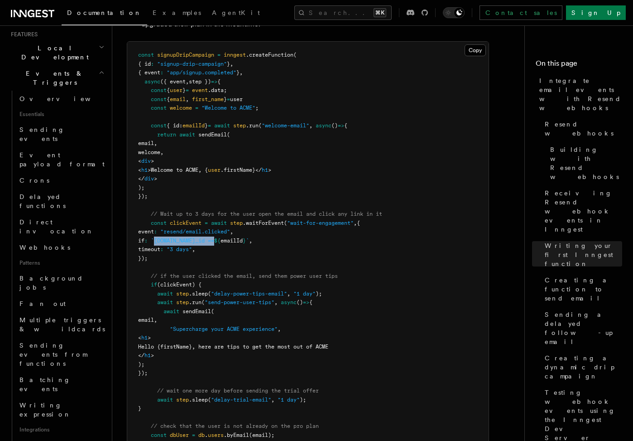
click at [214, 237] on span "`[DOMAIN_NAME]_id ==" at bounding box center [182, 240] width 63 height 6
click at [224, 204] on pre "const signupDripCampaign = inngest .createFunction ( { id : "signup-drip-campai…" at bounding box center [307, 311] width 361 height 539
drag, startPoint x: 194, startPoint y: 192, endPoint x: 253, endPoint y: 189, distance: 59.0
click at [253, 189] on pre "const signupDripCampaign = inngest .createFunction ( { id : "signup-drip-campai…" at bounding box center [307, 311] width 361 height 539
click at [214, 237] on span "`[DOMAIN_NAME]_id ==" at bounding box center [182, 240] width 63 height 6
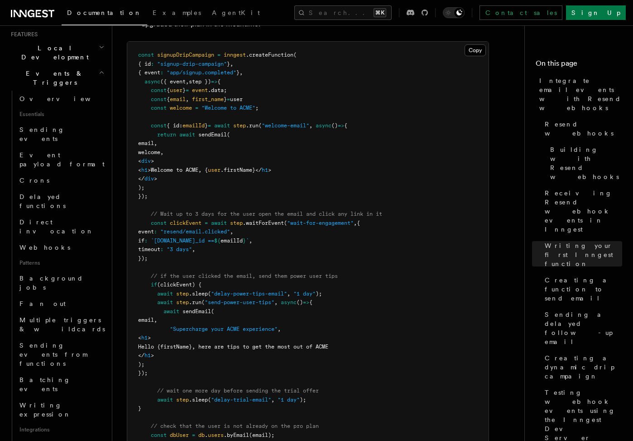
click at [243, 237] on span "emailId" at bounding box center [232, 240] width 22 height 6
click at [198, 122] on span "emailId" at bounding box center [194, 125] width 22 height 6
click at [243, 237] on span "emailId" at bounding box center [232, 240] width 22 height 6
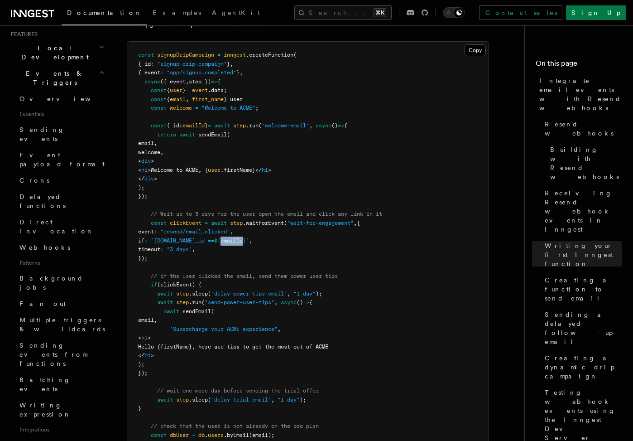
click at [243, 237] on span "emailId" at bounding box center [232, 240] width 22 height 6
drag, startPoint x: 160, startPoint y: 214, endPoint x: 138, endPoint y: 171, distance: 48.8
click at [138, 171] on pre "const signupDripCampaign = inngest .createFunction ( { id : "signup-drip-campai…" at bounding box center [307, 311] width 361 height 539
click at [169, 211] on pre "const signupDripCampaign = inngest .createFunction ( { id : "signup-drip-campai…" at bounding box center [307, 311] width 361 height 539
drag, startPoint x: 189, startPoint y: 202, endPoint x: 206, endPoint y: 202, distance: 17.2
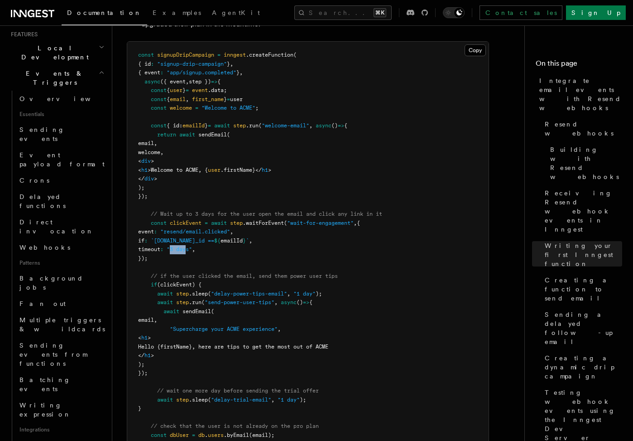
click at [192, 246] on span ""3 days"" at bounding box center [179, 249] width 25 height 6
click at [189, 281] on span "(clickEvent) {" at bounding box center [179, 284] width 44 height 6
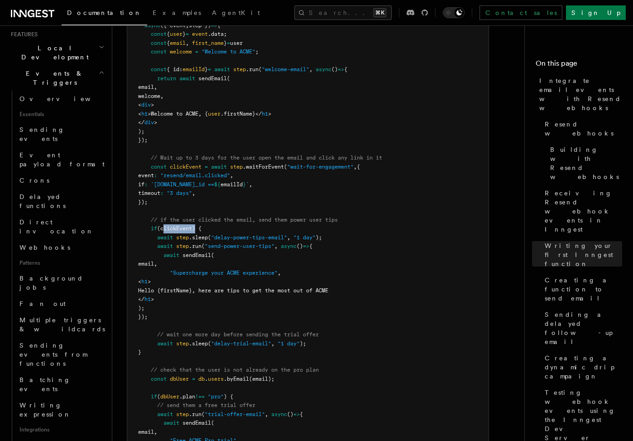
scroll to position [5875, 0]
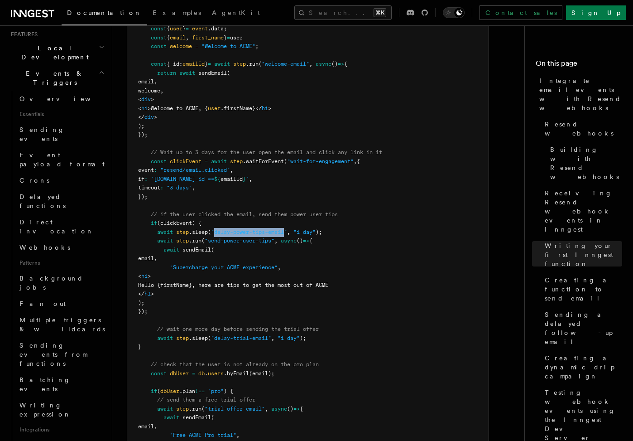
drag, startPoint x: 217, startPoint y: 187, endPoint x: 289, endPoint y: 184, distance: 72.1
click at [287, 229] on span ""delay-power-tips-email"" at bounding box center [249, 232] width 76 height 6
click at [200, 229] on span ".sleep" at bounding box center [198, 232] width 19 height 6
drag, startPoint x: 301, startPoint y: 185, endPoint x: 318, endPoint y: 183, distance: 17.4
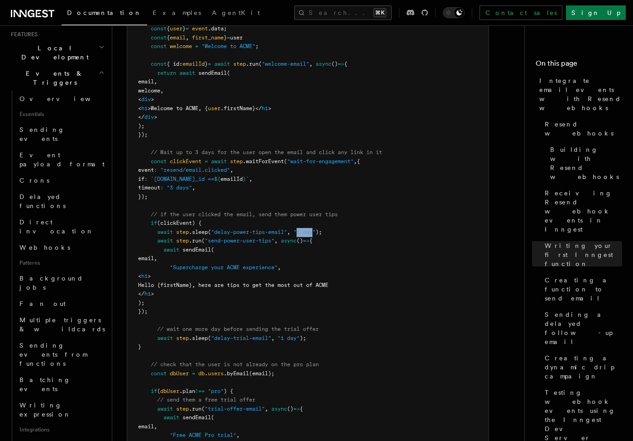
click at [316, 229] on span ""1 day"" at bounding box center [304, 232] width 22 height 6
click at [314, 181] on pre "const signupDripCampaign = inngest .createFunction ( { id : "signup-drip-campai…" at bounding box center [307, 249] width 361 height 539
drag, startPoint x: 157, startPoint y: 192, endPoint x: 169, endPoint y: 260, distance: 69.9
click at [169, 260] on pre "const signupDripCampaign = inngest .createFunction ( { id : "signup-drip-campai…" at bounding box center [307, 249] width 361 height 539
click at [188, 259] on pre "const signupDripCampaign = inngest .createFunction ( { id : "signup-drip-campai…" at bounding box center [307, 249] width 361 height 539
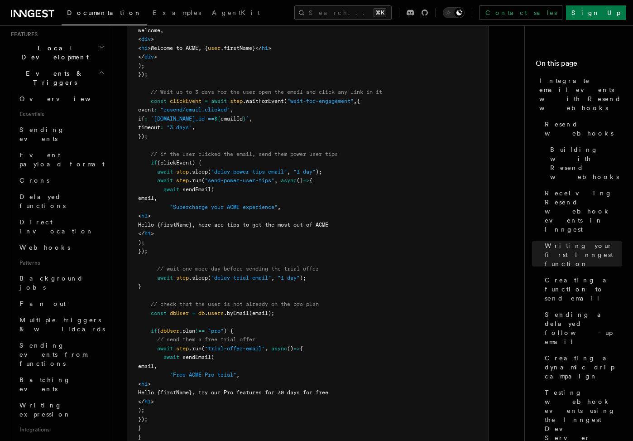
scroll to position [5937, 0]
drag, startPoint x: 286, startPoint y: 227, endPoint x: 308, endPoint y: 228, distance: 22.2
click at [306, 273] on span "await step .sleep ( "delay-trial-email" , "1 day" );" at bounding box center [222, 276] width 168 height 6
click at [220, 273] on span ""delay-trial-email"" at bounding box center [241, 276] width 60 height 6
drag, startPoint x: 216, startPoint y: 229, endPoint x: 266, endPoint y: 227, distance: 49.9
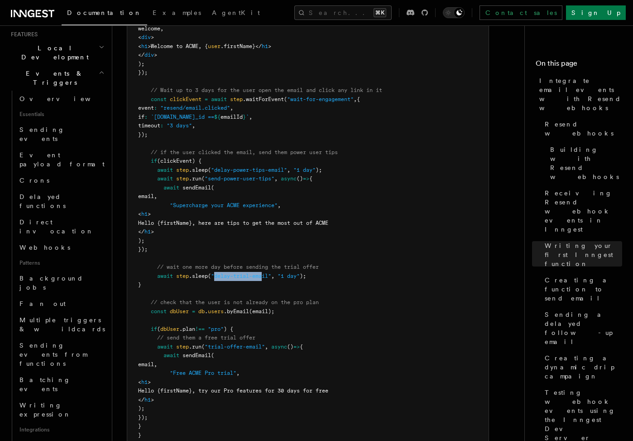
click at [266, 273] on span ""delay-trial-email"" at bounding box center [241, 276] width 60 height 6
click at [267, 273] on span ""delay-trial-email"" at bounding box center [241, 276] width 60 height 6
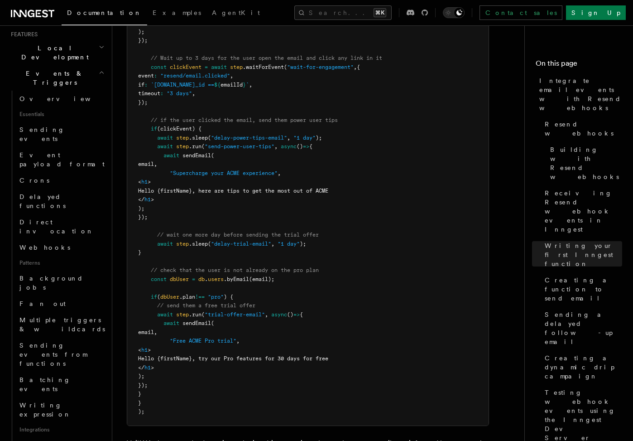
scroll to position [5973, 0]
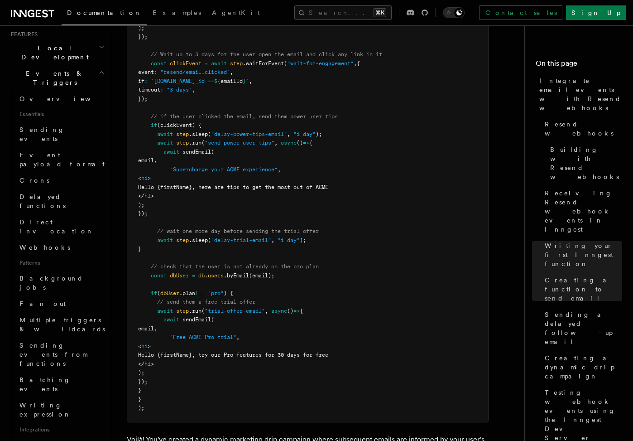
drag, startPoint x: 149, startPoint y: 79, endPoint x: 160, endPoint y: 202, distance: 124.2
click at [160, 202] on pre "const signupDripCampaign = inngest .createFunction ( { id : "signup-drip-campai…" at bounding box center [307, 151] width 361 height 539
click at [167, 212] on pre "const signupDripCampaign = inngest .createFunction ( { id : "signup-drip-campai…" at bounding box center [307, 151] width 361 height 539
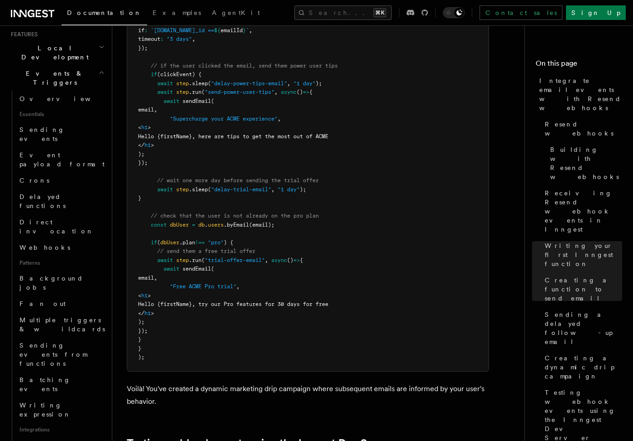
scroll to position [6029, 0]
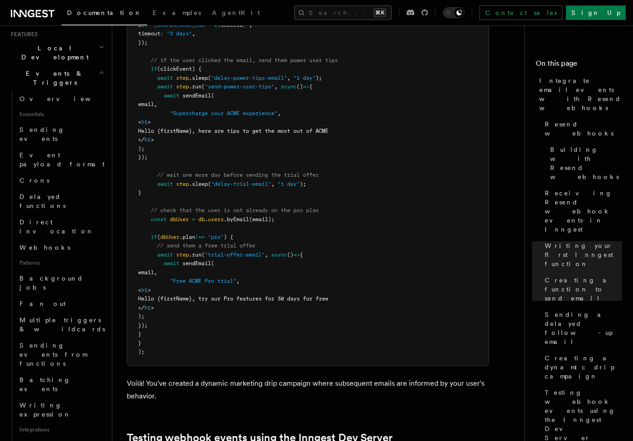
click at [224, 234] on span ""pro"" at bounding box center [216, 237] width 16 height 6
drag, startPoint x: 151, startPoint y: 207, endPoint x: 162, endPoint y: 285, distance: 79.1
click at [162, 285] on pre "const signupDripCampaign = inngest .createFunction ( { id : "signup-drip-campai…" at bounding box center [307, 95] width 361 height 539
click at [191, 276] on pre "const signupDripCampaign = inngest .createFunction ( { id : "signup-drip-campai…" at bounding box center [307, 95] width 361 height 539
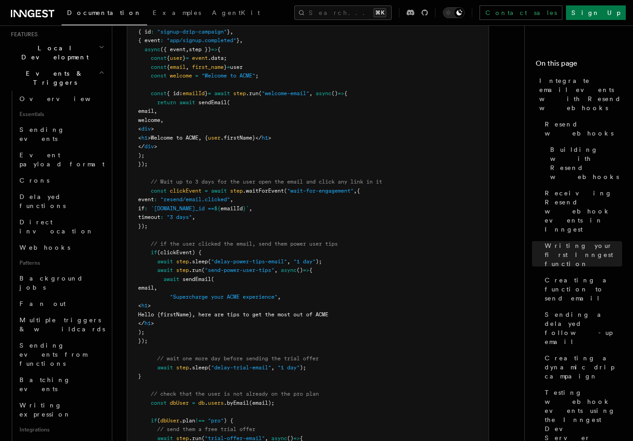
scroll to position [5835, 0]
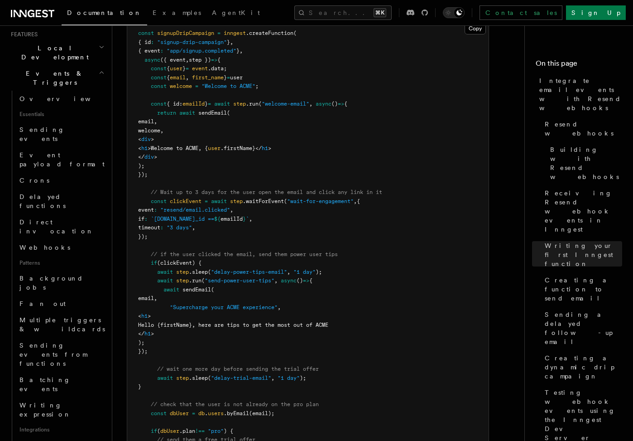
click at [266, 198] on span ".waitForEvent" at bounding box center [263, 201] width 41 height 6
click at [274, 150] on pre "const signupDripCampaign = inngest .createFunction ( { id : "signup-drip-campai…" at bounding box center [307, 289] width 361 height 539
click at [221, 216] on span "${" at bounding box center [217, 219] width 6 height 6
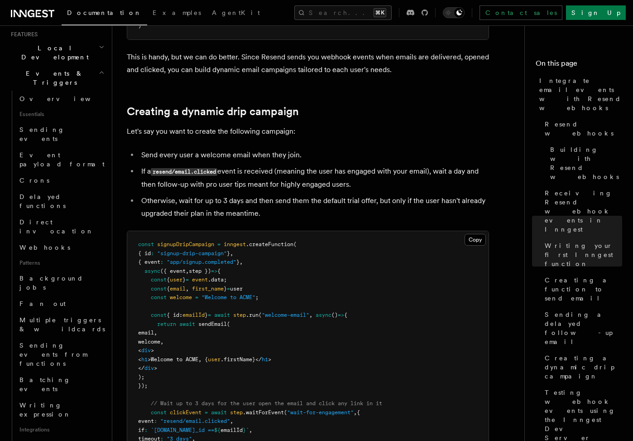
scroll to position [5626, 0]
